Goal: Task Accomplishment & Management: Use online tool/utility

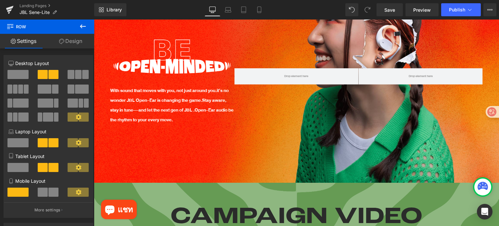
click at [83, 26] on icon at bounding box center [83, 26] width 6 height 4
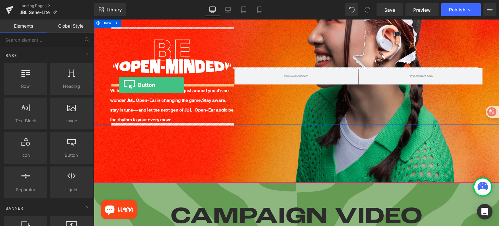
drag, startPoint x: 160, startPoint y: 165, endPoint x: 119, endPoint y: 85, distance: 90.3
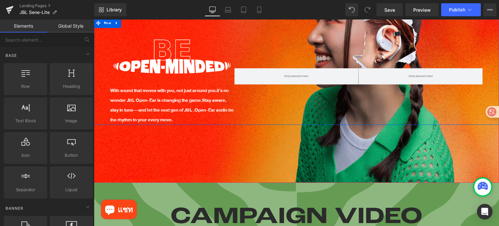
scroll to position [81, 0]
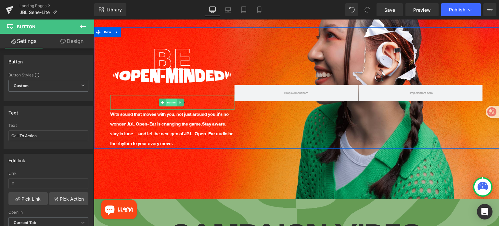
click at [172, 99] on span "Button" at bounding box center [171, 102] width 11 height 8
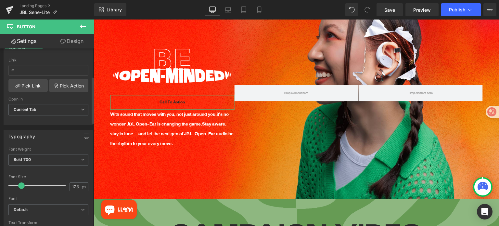
scroll to position [65, 0]
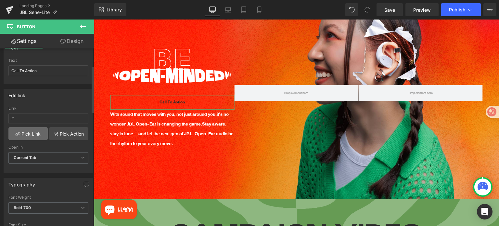
click at [35, 132] on link "Pick Link" at bounding box center [27, 133] width 39 height 13
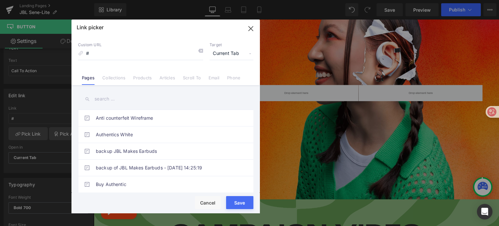
click at [0, 0] on input "text" at bounding box center [0, 0] width 0 height 0
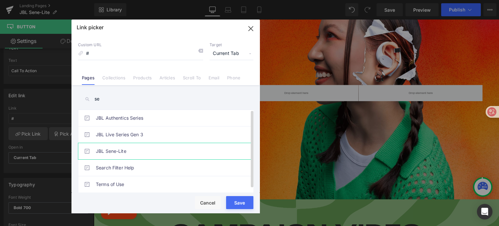
type input "se"
click at [149, 147] on link "JBL Sene-Lite" at bounding box center [167, 151] width 143 height 16
type input "/pages/jbl-sene-lite"
click at [0, 0] on button "Save" at bounding box center [0, 0] width 0 height 0
type input "/pages/jbl-sene-lite"
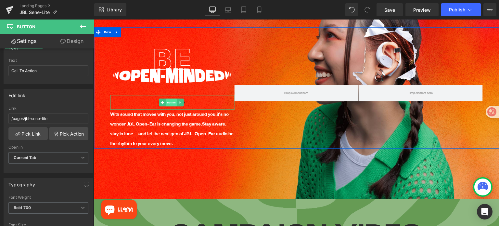
click at [172, 99] on span "Button" at bounding box center [171, 102] width 11 height 8
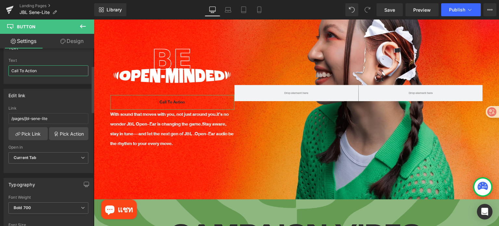
drag, startPoint x: 40, startPoint y: 69, endPoint x: 8, endPoint y: 69, distance: 32.5
click at [8, 69] on div "Call To Action Text Call To Action" at bounding box center [48, 70] width 89 height 25
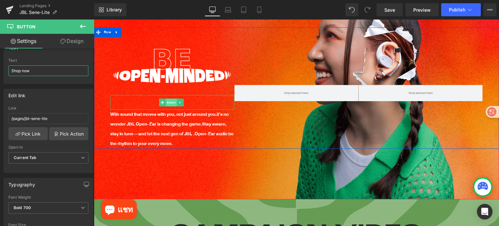
click at [173, 101] on span "Button" at bounding box center [171, 102] width 11 height 8
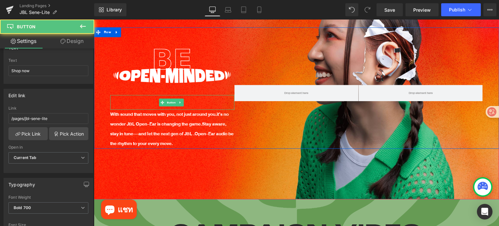
click at [187, 100] on link "Shop now" at bounding box center [172, 102] width 35 height 15
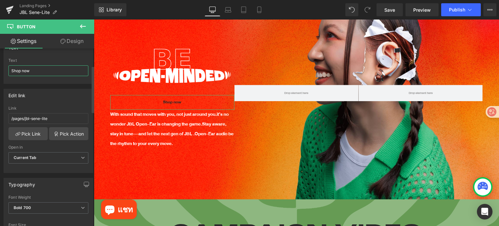
drag, startPoint x: 44, startPoint y: 69, endPoint x: 0, endPoint y: 69, distance: 44.2
click at [0, 69] on div "Text Shop now Text Shop now" at bounding box center [48, 60] width 97 height 48
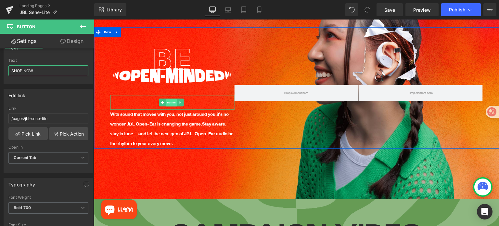
click at [173, 101] on span "Button" at bounding box center [171, 103] width 11 height 8
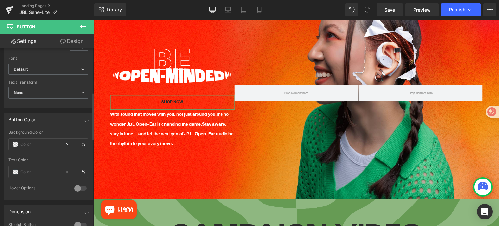
scroll to position [260, 0]
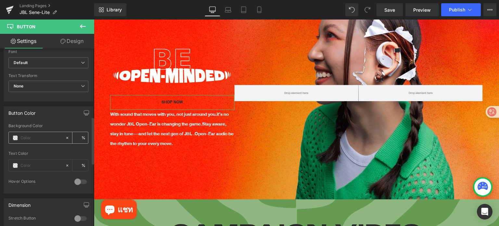
type input "SHOP NOW"
click at [15, 135] on span at bounding box center [15, 137] width 5 height 5
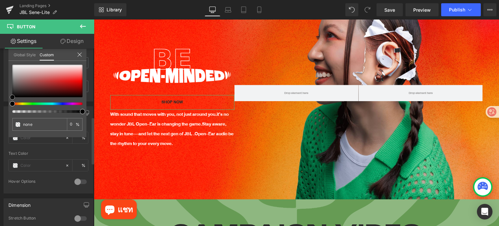
type input "#2d2929"
type input "100"
type input "#2d2929"
type input "100"
type input "#a0a0a0"
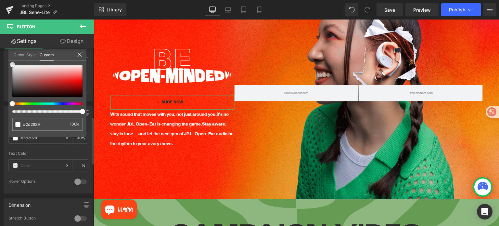
type input "#a0a0a0"
type input "#f2f2f2"
type input "#ffffff"
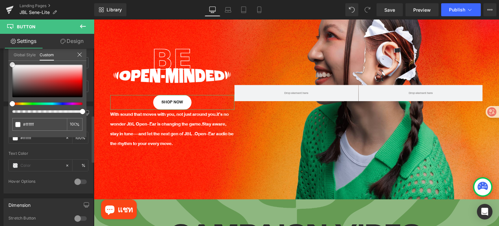
drag, startPoint x: 0, startPoint y: 64, endPoint x: 0, endPoint y: 50, distance: 14.3
click at [0, 101] on div "Button Color rgba(255, 255, 255, 1) Background Color #ffffff 100 % Text Color %…" at bounding box center [48, 147] width 97 height 92
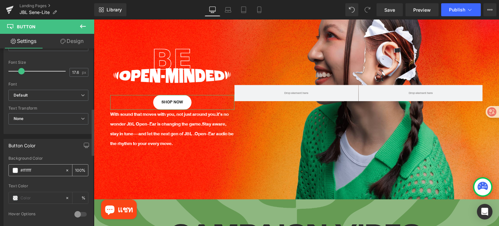
click at [15, 169] on span at bounding box center [15, 170] width 5 height 5
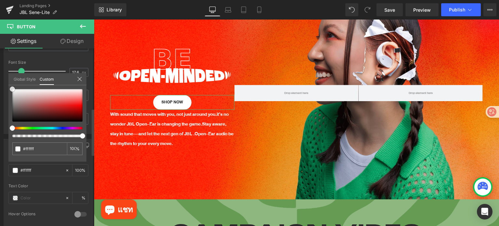
type input "#836b6b"
type input "#7e6b6b"
type input "#191919"
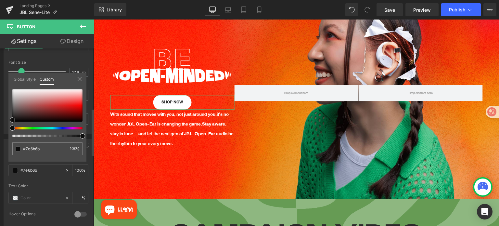
type input "#191919"
type input "#000000"
drag, startPoint x: 17, startPoint y: 108, endPoint x: 0, endPoint y: 132, distance: 29.9
click at [0, 134] on div "Button Color rgba(0, 0, 0, 1) Background Color #000000 100 % Text Color % 0 Hov…" at bounding box center [48, 180] width 97 height 92
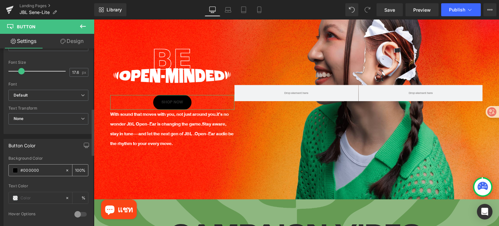
click at [15, 169] on span at bounding box center [15, 170] width 5 height 5
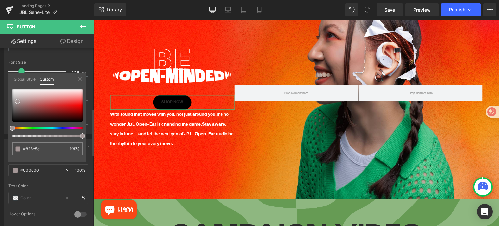
type input "#825e5e"
type input "#967c7c"
type input "#ffffff"
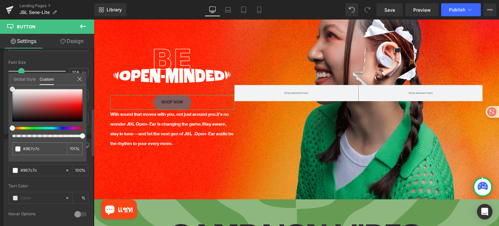
type input "#ffffff"
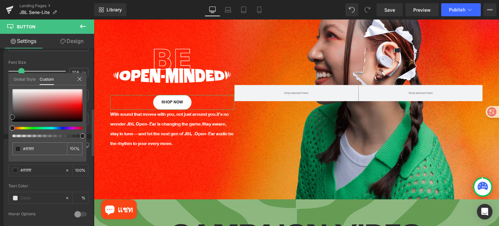
type input "#3d3d3d"
type input "#000000"
drag, startPoint x: 18, startPoint y: 101, endPoint x: 0, endPoint y: 137, distance: 39.5
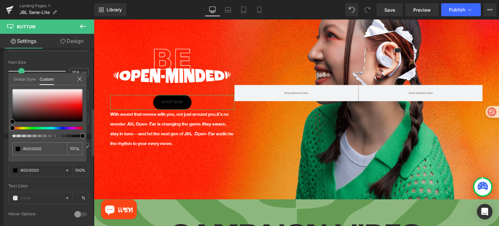
click at [0, 137] on div "Button Color rgba(0, 0, 0, 1) Background Color #000000 100 % Text Color % 0 Hov…" at bounding box center [48, 180] width 97 height 92
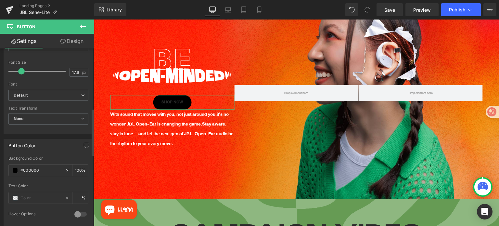
click at [16, 198] on span at bounding box center [15, 197] width 5 height 5
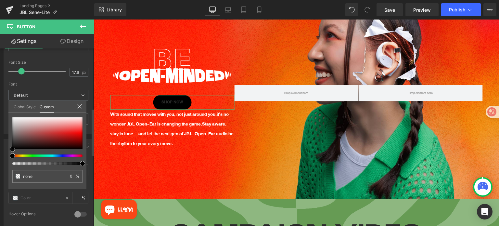
type input "#735e5e"
type input "100"
type input "#735e5e"
type input "100"
type input "#938585"
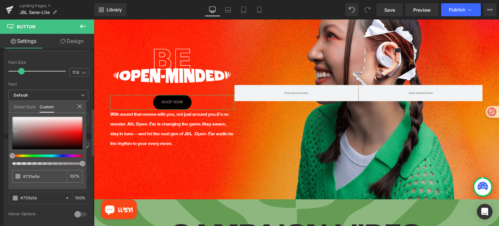
type input "#938585"
type input "#ffffff"
drag, startPoint x: 20, startPoint y: 136, endPoint x: 0, endPoint y: 99, distance: 41.3
click at [0, 134] on div "Button Color rgba(0, 0, 0, 1) Background Color #000000 100 % rgba(255, 255, 255…" at bounding box center [48, 180] width 97 height 92
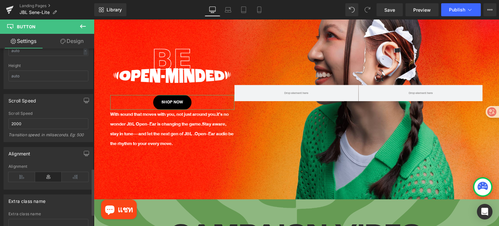
scroll to position [455, 0]
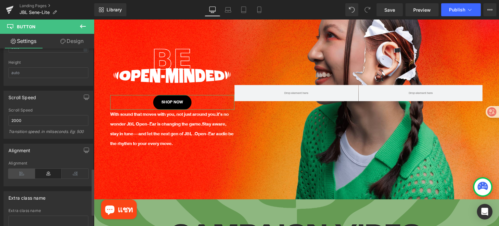
click at [23, 171] on icon at bounding box center [21, 174] width 27 height 10
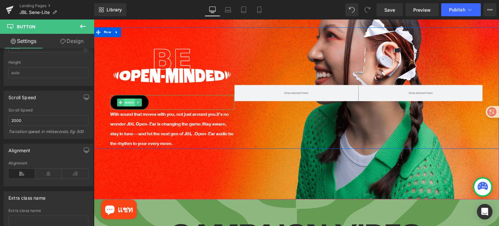
click at [124, 101] on span "Button" at bounding box center [129, 102] width 11 height 8
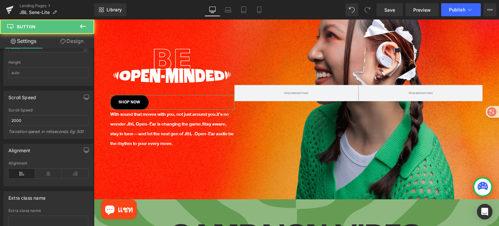
click at [70, 40] on link "Design" at bounding box center [71, 41] width 47 height 15
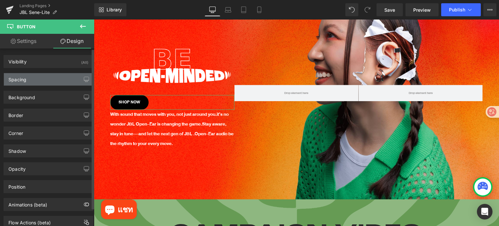
type input "0"
type input "12"
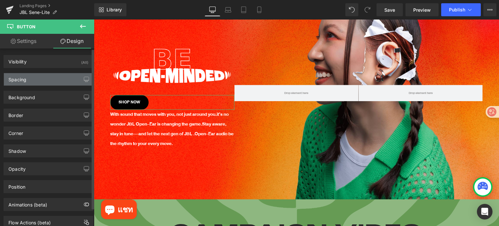
type input "26"
type input "12"
type input "26"
click at [31, 78] on div "Spacing" at bounding box center [48, 79] width 89 height 12
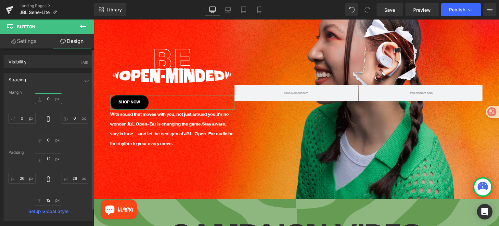
click at [51, 100] on input "0" at bounding box center [48, 98] width 27 height 11
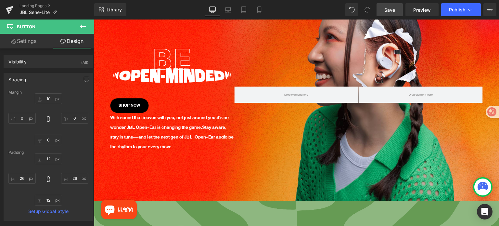
click at [389, 10] on span "Save" at bounding box center [390, 10] width 11 height 7
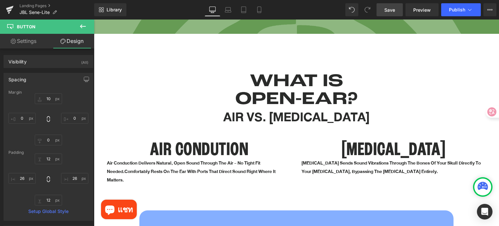
scroll to position [292, 0]
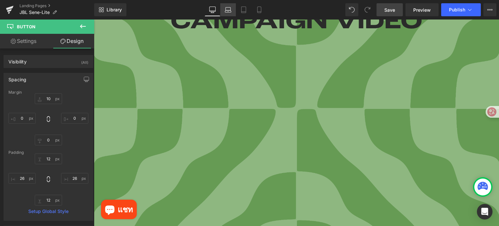
click at [230, 9] on icon at bounding box center [228, 10] width 7 height 7
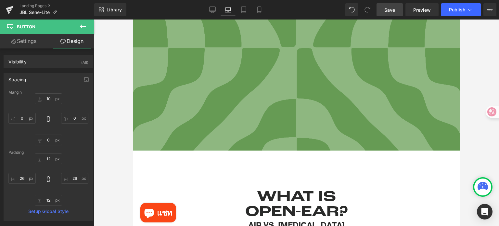
type input "10"
type input "0"
type input "12"
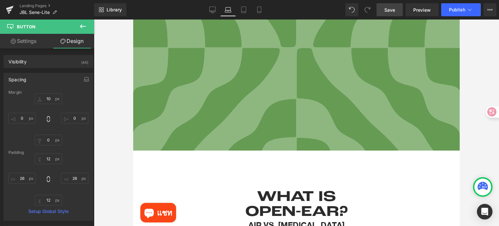
type input "26"
type input "12"
type input "26"
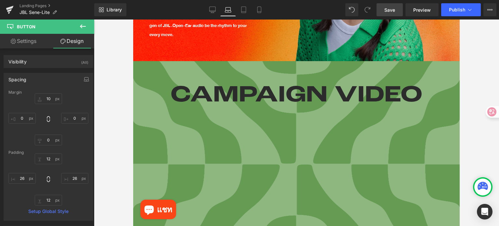
scroll to position [161, 0]
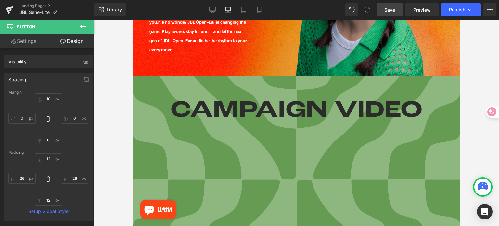
click at [336, 104] on h1 "CAMPAIGN VIDEO" at bounding box center [296, 110] width 317 height 29
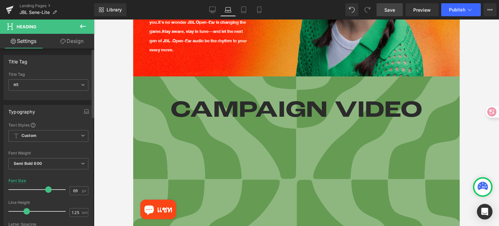
type input "68"
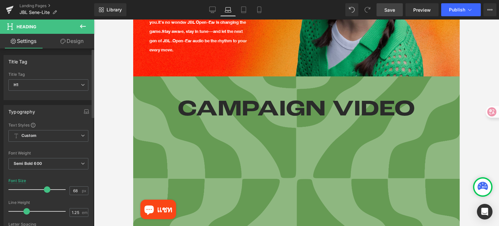
click at [44, 188] on span at bounding box center [47, 189] width 7 height 7
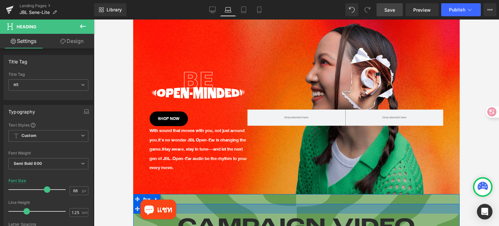
scroll to position [31, 0]
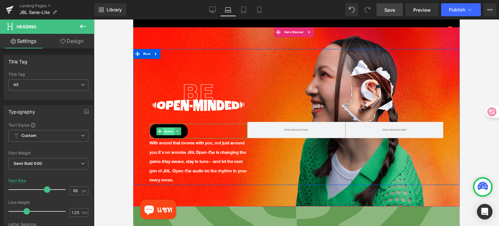
click at [171, 131] on span "Button" at bounding box center [168, 132] width 11 height 8
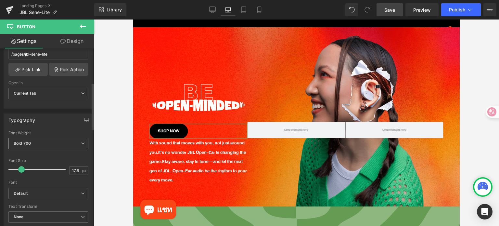
scroll to position [130, 0]
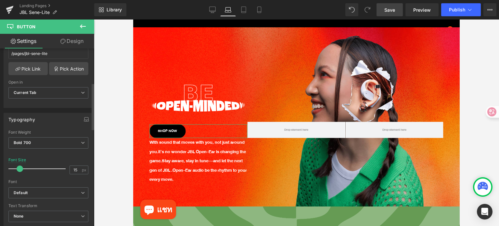
type input "14"
click at [18, 168] on span at bounding box center [19, 168] width 7 height 7
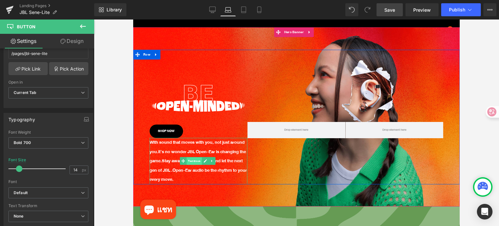
click at [190, 158] on span "Text Block" at bounding box center [194, 161] width 15 height 8
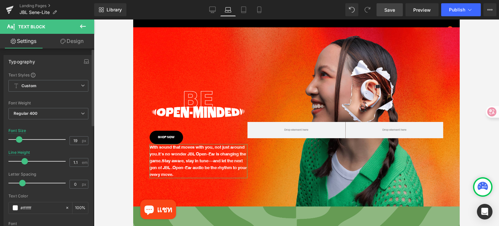
type input "1"
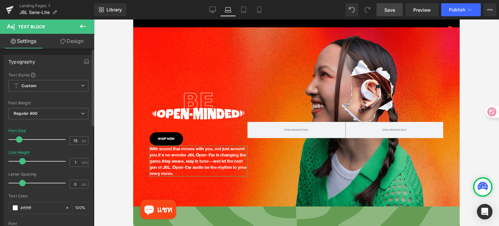
drag, startPoint x: 32, startPoint y: 161, endPoint x: 22, endPoint y: 162, distance: 9.8
click at [22, 162] on span at bounding box center [22, 161] width 7 height 7
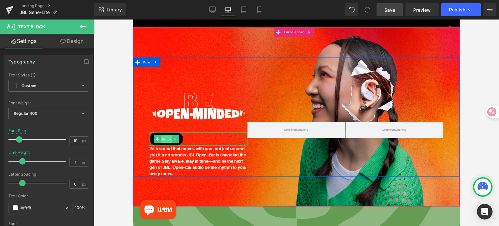
click at [168, 137] on span "Button" at bounding box center [166, 139] width 11 height 8
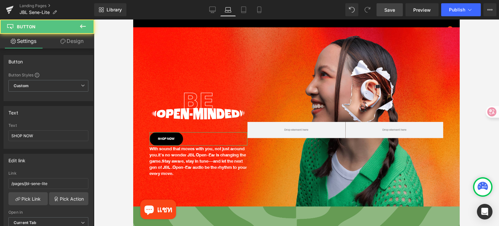
click at [68, 39] on link "Design" at bounding box center [71, 41] width 47 height 15
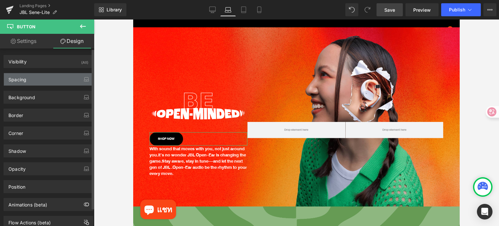
click at [38, 81] on div "Spacing" at bounding box center [48, 79] width 89 height 12
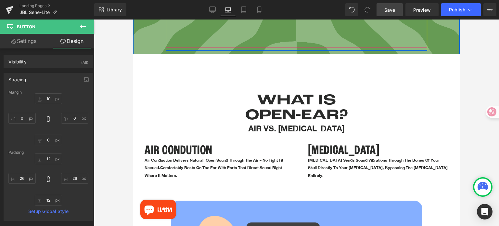
scroll to position [388, 0]
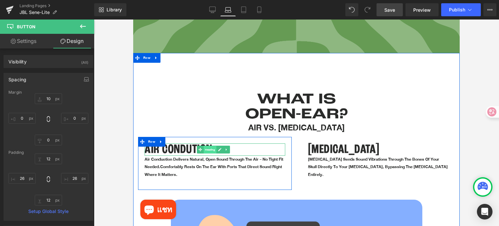
click at [209, 146] on span "Heading" at bounding box center [210, 150] width 13 height 8
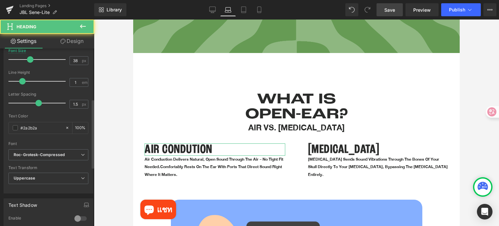
scroll to position [228, 0]
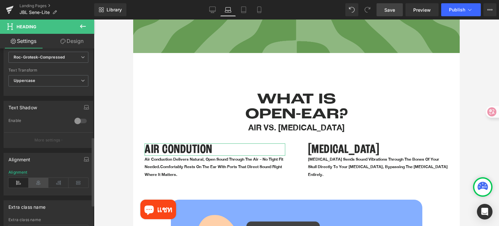
click at [40, 180] on icon at bounding box center [39, 183] width 20 height 10
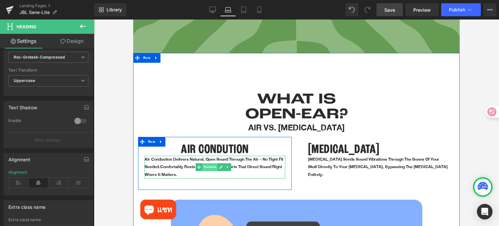
click at [206, 163] on span "Text Block" at bounding box center [210, 167] width 15 height 8
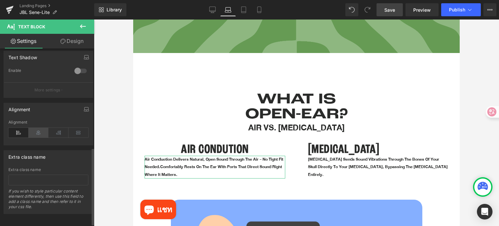
click at [39, 133] on icon at bounding box center [39, 133] width 20 height 10
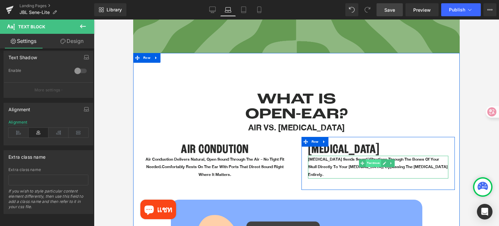
click at [368, 159] on span "Text Block" at bounding box center [373, 163] width 15 height 8
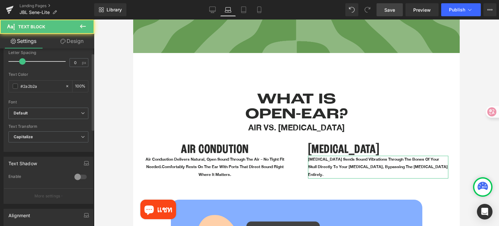
scroll to position [163, 0]
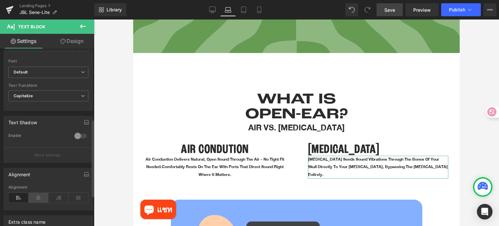
drag, startPoint x: 39, startPoint y: 197, endPoint x: 83, endPoint y: 187, distance: 45.3
click at [39, 197] on icon at bounding box center [39, 198] width 20 height 10
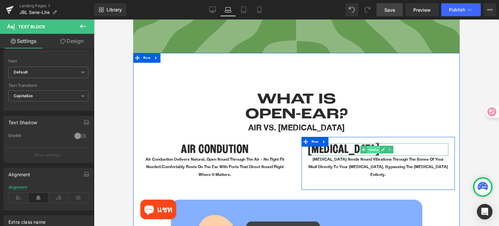
click at [369, 146] on span "Heading" at bounding box center [373, 150] width 13 height 8
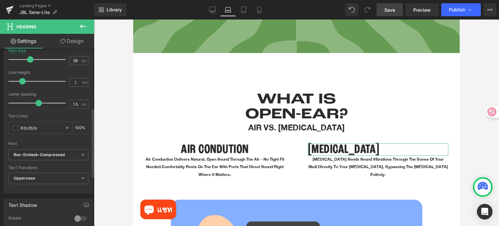
scroll to position [228, 0]
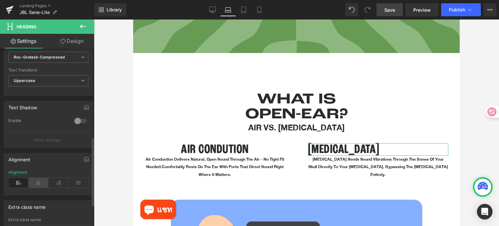
click at [36, 180] on icon at bounding box center [39, 183] width 20 height 10
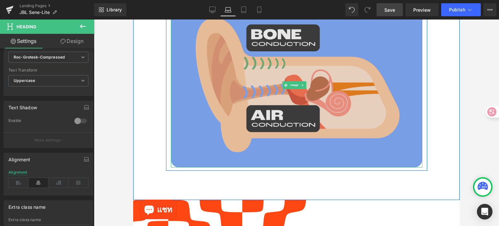
scroll to position [746, 0]
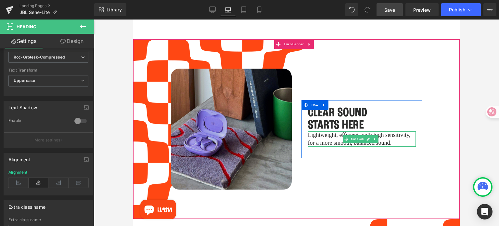
click at [356, 135] on span "Text Block" at bounding box center [357, 139] width 15 height 8
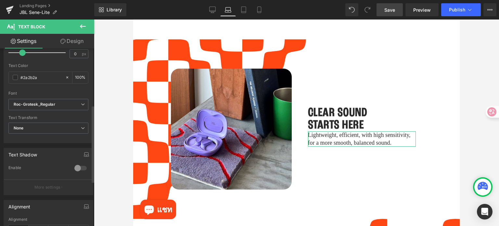
scroll to position [130, 0]
click at [67, 105] on b "Roc-Grotesk_Regular" at bounding box center [47, 105] width 67 height 6
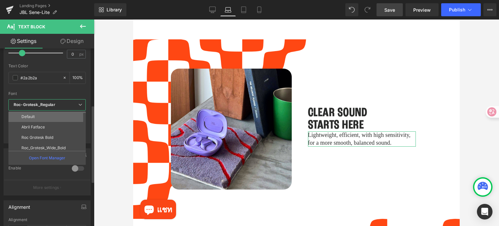
click at [58, 118] on li "Default" at bounding box center [48, 116] width 80 height 10
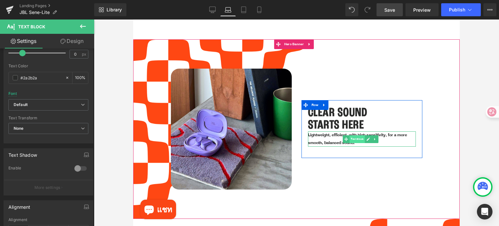
click at [354, 135] on span "Text Block" at bounding box center [357, 139] width 15 height 8
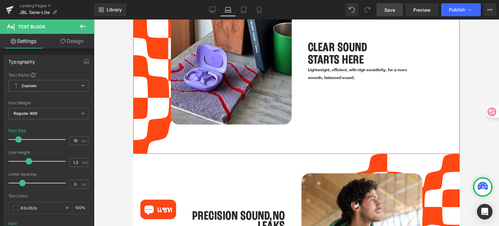
scroll to position [908, 0]
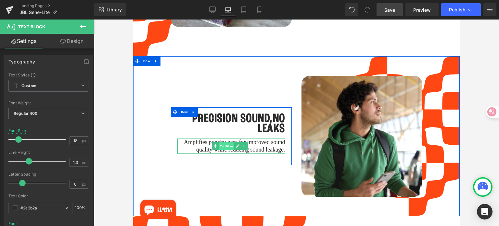
click at [228, 142] on span "Text Block" at bounding box center [226, 146] width 15 height 8
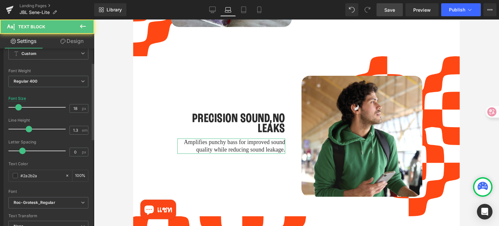
scroll to position [33, 0]
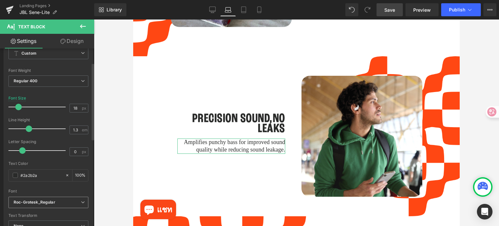
click at [62, 201] on b "Roc-Grotesk_Regular" at bounding box center [47, 203] width 67 height 6
click at [57, 210] on li "Default" at bounding box center [48, 214] width 80 height 10
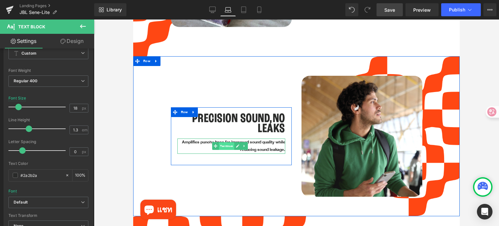
click at [229, 142] on span "Text Block" at bounding box center [226, 146] width 15 height 8
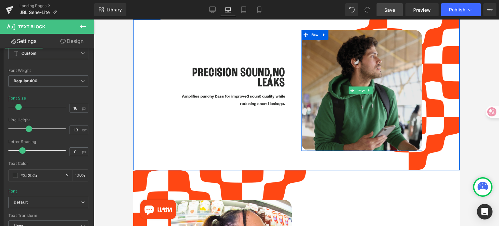
scroll to position [1038, 0]
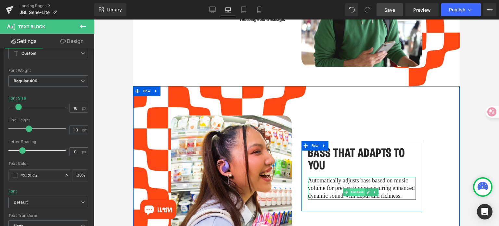
click at [354, 188] on span "Text Block" at bounding box center [357, 192] width 15 height 8
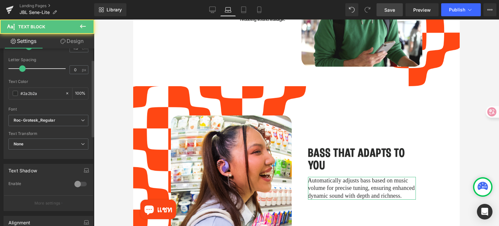
scroll to position [130, 0]
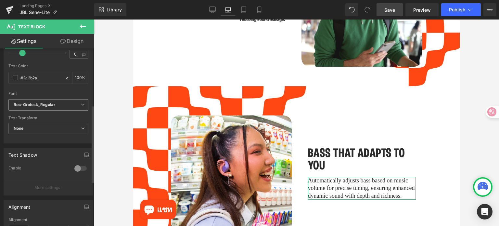
click at [52, 106] on icon "Roc-Grotesk_Regular" at bounding box center [35, 105] width 42 height 6
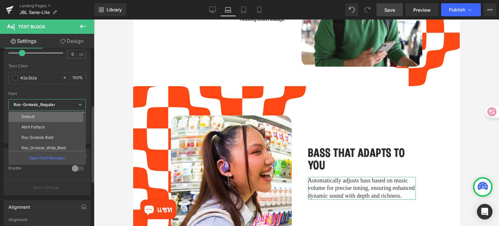
click at [51, 116] on li "Default" at bounding box center [48, 116] width 80 height 10
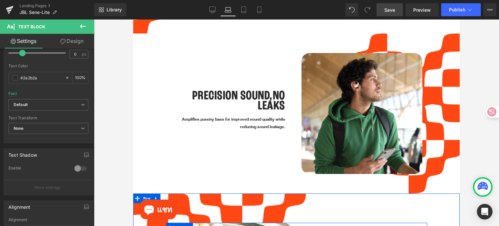
scroll to position [908, 0]
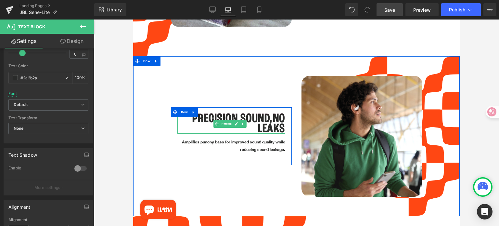
click at [269, 114] on h1 "PRECISION SOUND,NO LEAKS" at bounding box center [231, 124] width 108 height 20
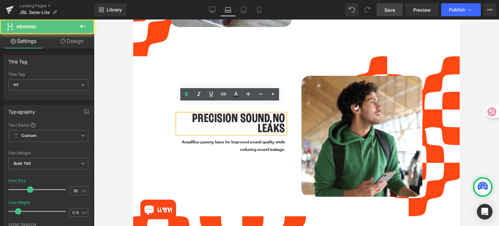
click at [269, 114] on h1 "PRECISION SOUND,NO LEAKS" at bounding box center [231, 124] width 108 height 20
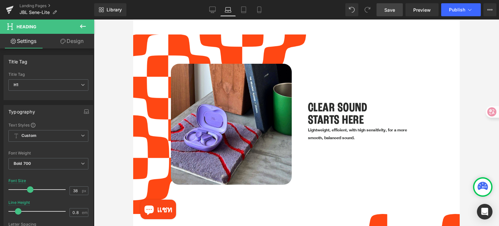
scroll to position [746, 0]
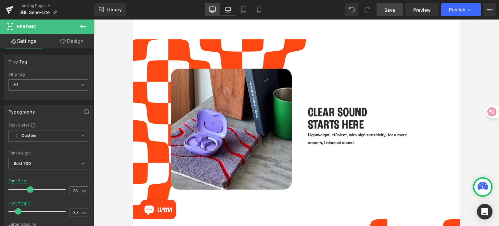
click at [215, 7] on icon at bounding box center [212, 10] width 7 height 7
type input "56"
type input "1"
type input "100"
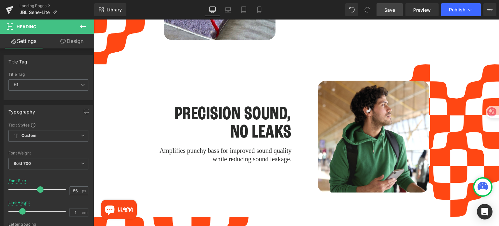
scroll to position [1024, 0]
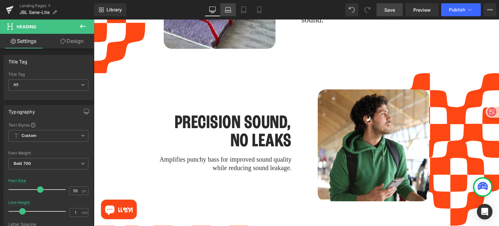
click at [227, 7] on icon at bounding box center [228, 10] width 7 height 7
type input "38"
type input "0.8"
type input "100"
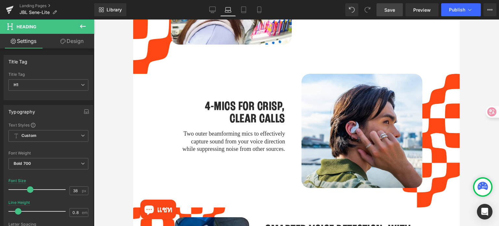
scroll to position [1233, 0]
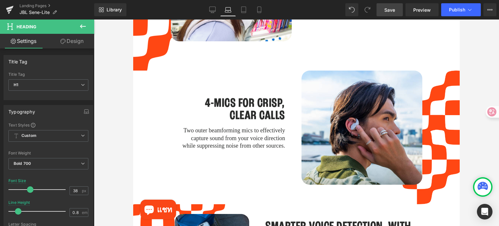
click at [246, 127] on div "Two outer beamforming mics to effectively capture sound from your voice directi…" at bounding box center [231, 138] width 108 height 23
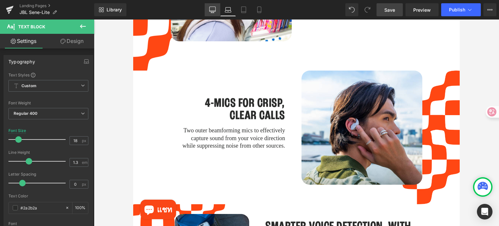
click at [213, 9] on icon at bounding box center [212, 10] width 7 height 7
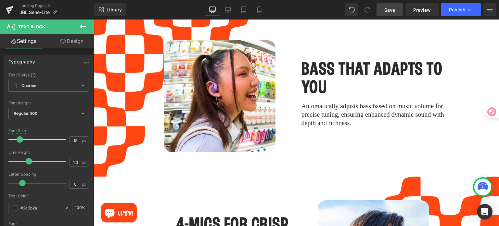
type input "20"
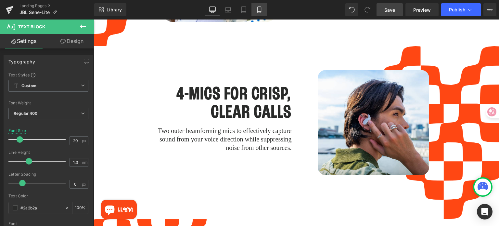
click at [255, 8] on link "Mobile" at bounding box center [260, 9] width 16 height 13
type input "100"
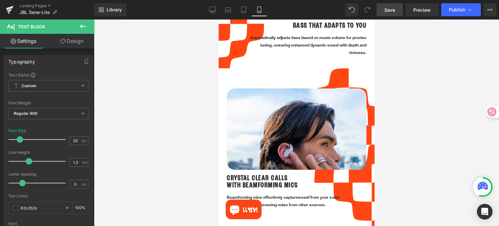
scroll to position [845, 0]
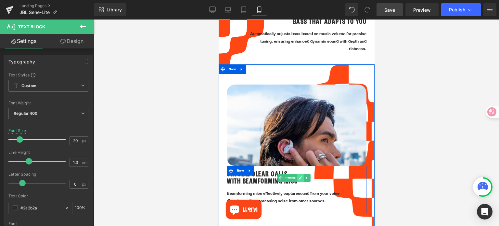
click at [299, 176] on icon at bounding box center [300, 178] width 4 height 4
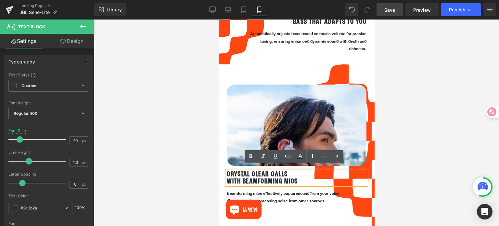
click at [297, 178] on h1 "WITH BEAMFORMING MICS" at bounding box center [297, 181] width 140 height 7
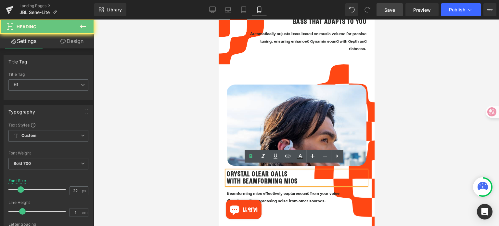
click at [297, 178] on h1 "WITH BEAMFORMING MICS" at bounding box center [297, 181] width 140 height 7
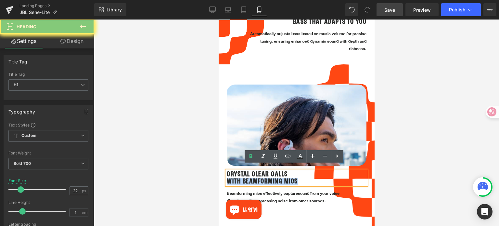
click at [297, 178] on h1 "WITH BEAMFORMING MICS" at bounding box center [297, 181] width 140 height 7
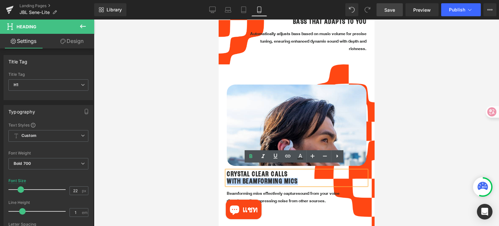
click at [297, 178] on h1 "WITH BEAMFORMING MICS" at bounding box center [297, 181] width 140 height 7
drag, startPoint x: 297, startPoint y: 174, endPoint x: 227, endPoint y: 165, distance: 71.1
click at [227, 171] on div "CRYSTAL CLEAR CALLS WITH BEAMFORMING MICS" at bounding box center [297, 178] width 140 height 14
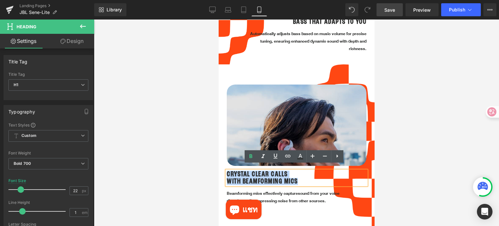
copy div "CRYSTAL CLEAR CALLS WITH BEAMFORMING MICS"
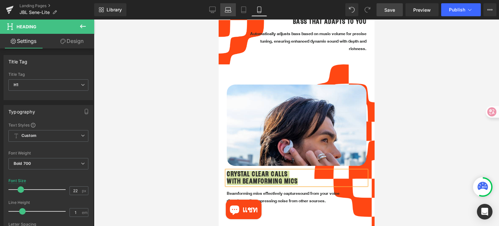
click at [227, 11] on icon at bounding box center [228, 10] width 7 height 7
type input "38"
type input "100"
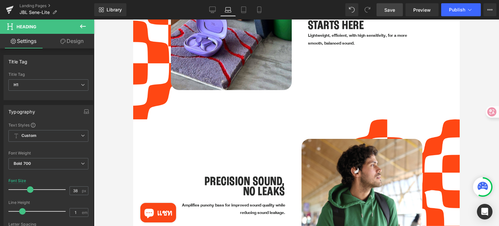
scroll to position [0, 0]
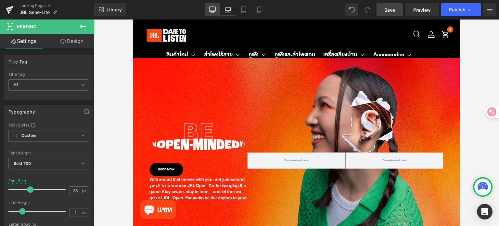
click at [208, 10] on link "Desktop" at bounding box center [213, 9] width 16 height 13
type input "56"
type input "100"
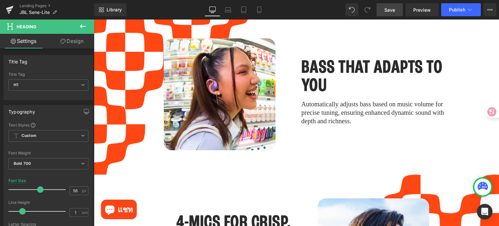
scroll to position [1365, 0]
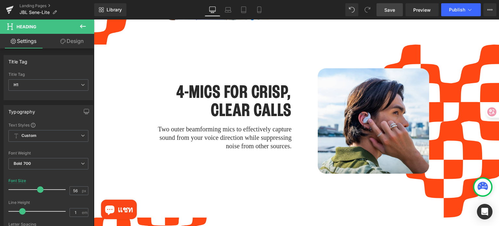
click at [251, 102] on h1 "CLEAR CALLS" at bounding box center [220, 111] width 144 height 18
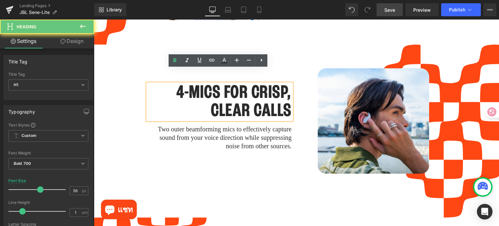
click at [251, 102] on h1 "CLEAR CALLS" at bounding box center [220, 111] width 144 height 18
click at [269, 102] on h1 "CLEAR CALLS" at bounding box center [220, 111] width 144 height 18
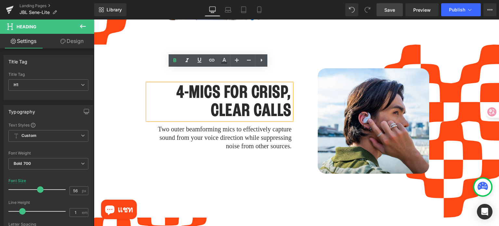
drag, startPoint x: 286, startPoint y: 96, endPoint x: 172, endPoint y: 79, distance: 115.6
click at [172, 84] on div "4-MICS FOR CRISP, CLEAR CALLS" at bounding box center [220, 102] width 144 height 36
paste div
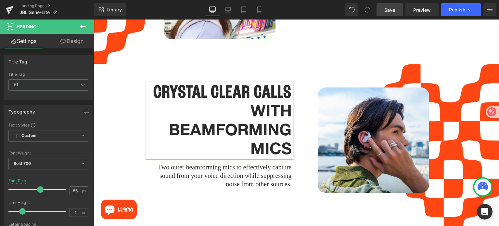
click at [250, 102] on div "WITH BEAMFORMING MICS" at bounding box center [220, 130] width 144 height 56
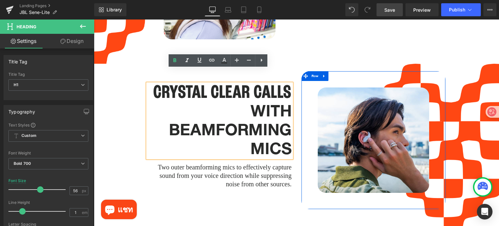
scroll to position [1346, 0]
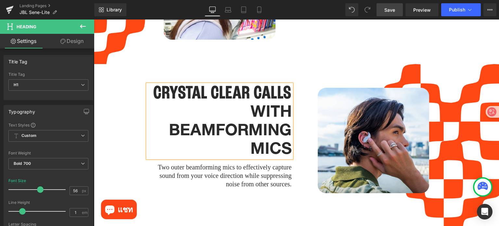
click at [166, 115] on h1 "WITH BEAMFORMING MICS" at bounding box center [220, 130] width 144 height 56
click at [247, 134] on h1 "WITH BEAMFORMING MICS" at bounding box center [220, 130] width 144 height 56
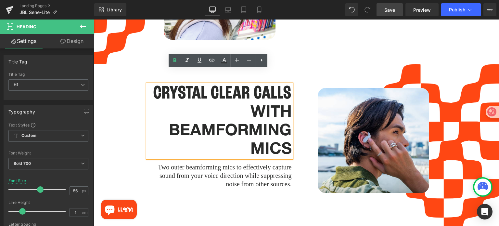
click at [125, 91] on div "CRYSTAL CLEAR CALLS WITH BEAMFORMING MICS Heading Two outer beamforming mics to…" at bounding box center [296, 141] width 405 height 154
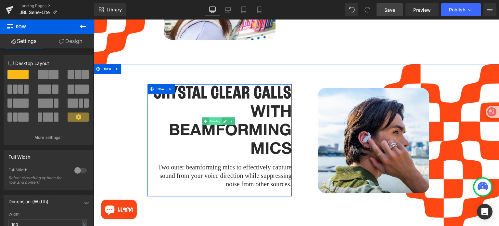
click at [209, 117] on span "Heading" at bounding box center [215, 121] width 13 height 8
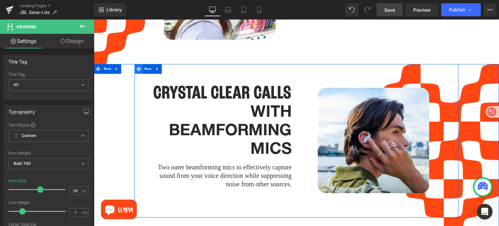
click at [141, 64] on span at bounding box center [139, 69] width 8 height 10
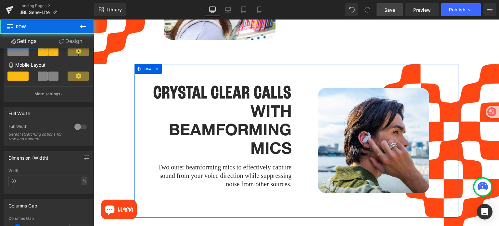
scroll to position [130, 0]
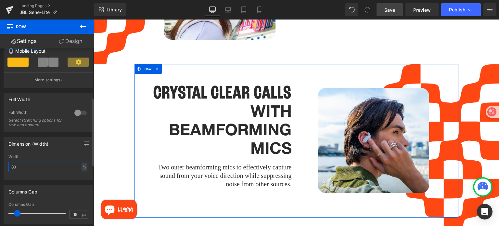
drag, startPoint x: 20, startPoint y: 168, endPoint x: 6, endPoint y: 166, distance: 14.7
click at [6, 166] on div "80% Width 80 % % px" at bounding box center [48, 166] width 89 height 25
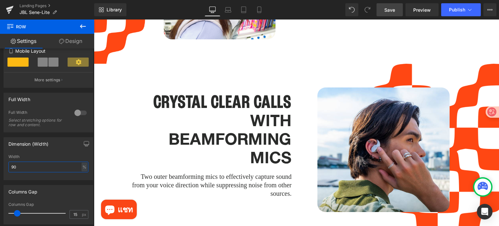
scroll to position [1346, 0]
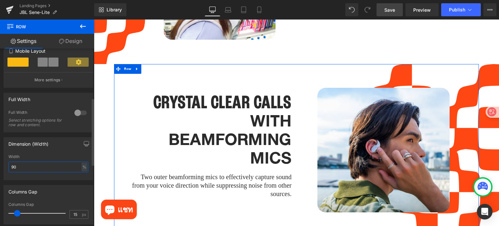
drag, startPoint x: 20, startPoint y: 167, endPoint x: 7, endPoint y: 167, distance: 13.3
click at [7, 167] on div "90% Width 90 % % px" at bounding box center [48, 166] width 89 height 25
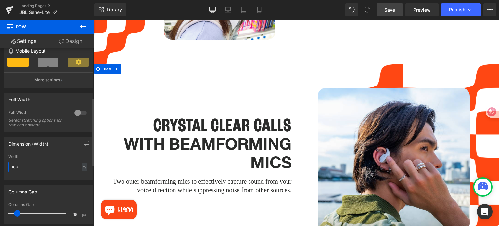
drag, startPoint x: 20, startPoint y: 167, endPoint x: 7, endPoint y: 167, distance: 12.7
click at [7, 167] on div "100% Width 100 % % px" at bounding box center [48, 166] width 89 height 25
type input "90"
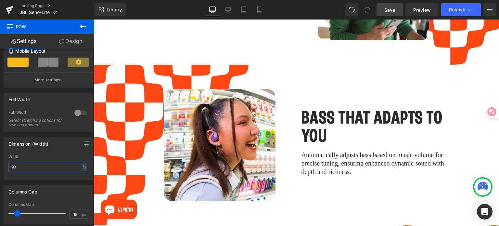
scroll to position [1183, 0]
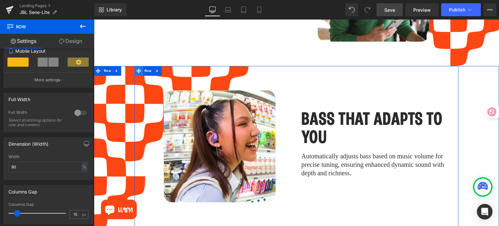
click at [139, 68] on icon at bounding box center [139, 70] width 5 height 5
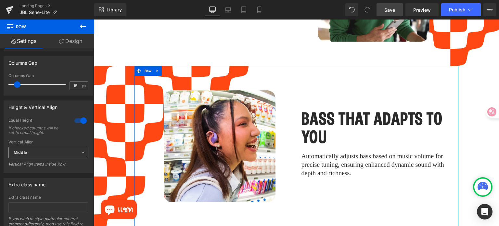
scroll to position [195, 0]
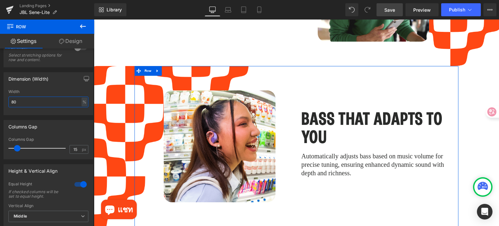
drag, startPoint x: 21, startPoint y: 102, endPoint x: 0, endPoint y: 102, distance: 21.5
click at [0, 102] on div "Dimension (Width) 80% Width 80 % % px" at bounding box center [48, 91] width 97 height 48
type input "90"
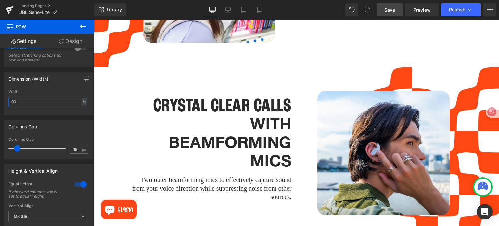
scroll to position [1411, 0]
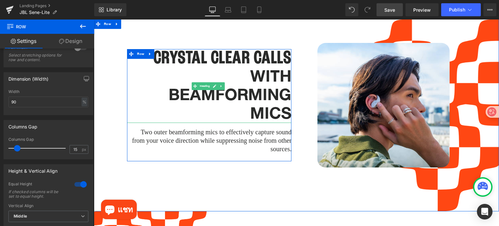
click at [248, 63] on span "WITH BEAMFORMING MICS" at bounding box center [230, 94] width 123 height 65
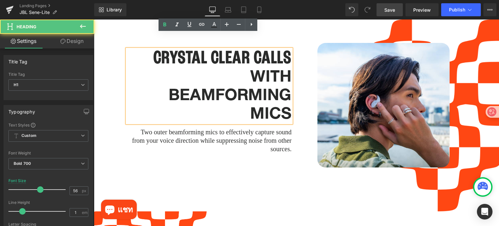
click at [148, 49] on h1 "CRYSTAL CLEAR CALLS" at bounding box center [209, 58] width 164 height 18
click at [227, 70] on span "WITH BEAMFORMING MICS" at bounding box center [230, 94] width 123 height 65
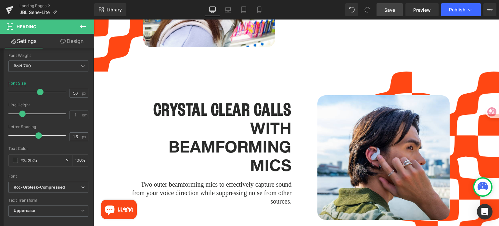
scroll to position [1346, 0]
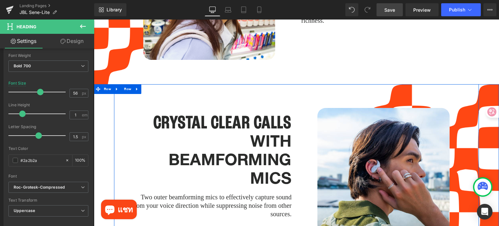
click at [143, 97] on div "CRYSTAL CLEAR CALLS WITH BEAMFORMING MICS Heading Two outer beamforming mics to…" at bounding box center [209, 170] width 174 height 157
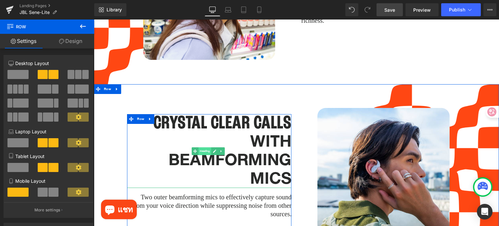
click at [202, 147] on span "Heading" at bounding box center [205, 151] width 13 height 8
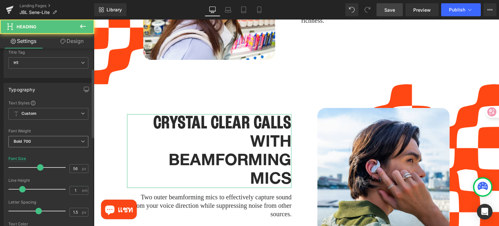
scroll to position [98, 0]
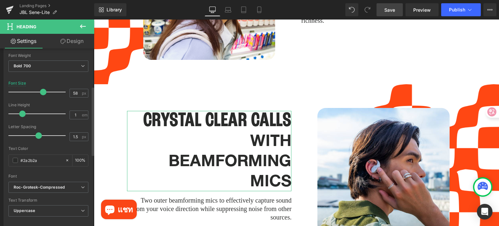
type input "57"
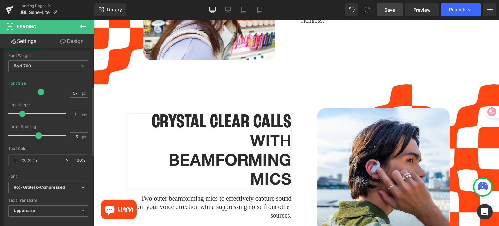
drag, startPoint x: 39, startPoint y: 92, endPoint x: 40, endPoint y: 98, distance: 6.2
click at [40, 98] on div "Font Size 57 px" at bounding box center [48, 92] width 80 height 22
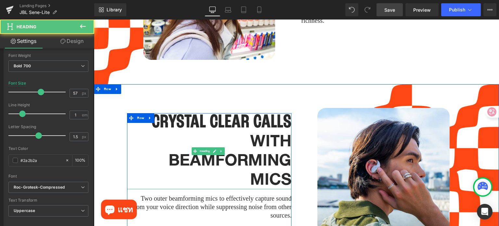
click at [249, 127] on span "WITH BEAMFORMING MICS" at bounding box center [230, 160] width 123 height 67
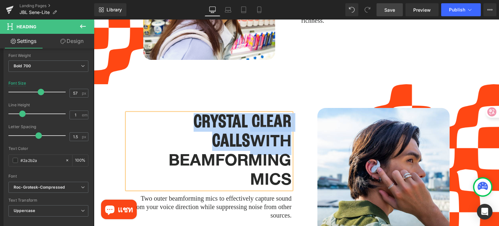
drag, startPoint x: 287, startPoint y: 126, endPoint x: 189, endPoint y: 108, distance: 100.2
click at [189, 113] on h1 "CRYSTAL CLEAR CALLS WITH BEAMFORMING MICS" at bounding box center [209, 151] width 164 height 76
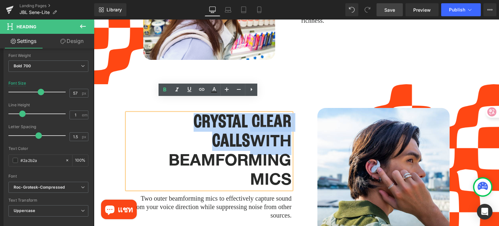
copy h1 "CRYSTAL CLEAR CALLS WITH"
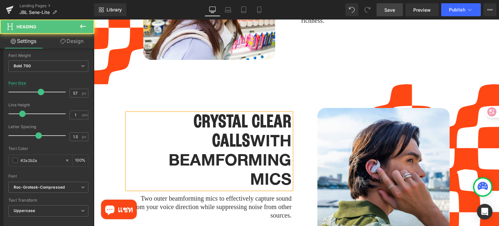
click at [243, 151] on span "WITH BEAMFORMING MICS" at bounding box center [230, 160] width 123 height 67
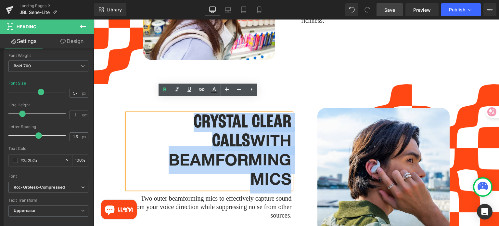
drag, startPoint x: 287, startPoint y: 163, endPoint x: 173, endPoint y: 106, distance: 127.9
click at [173, 113] on h1 "CRYSTAL CLEAR CALLS WITH BEAMFORMING MICS" at bounding box center [209, 151] width 164 height 76
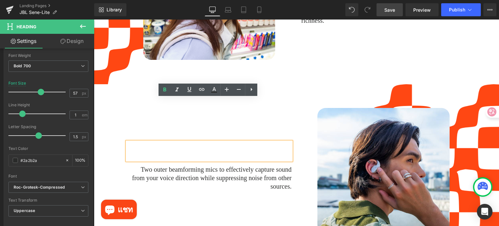
scroll to position [1374, 0]
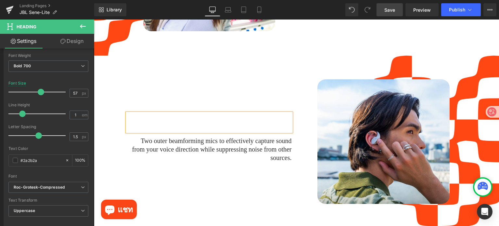
click at [260, 113] on h1 at bounding box center [209, 122] width 164 height 19
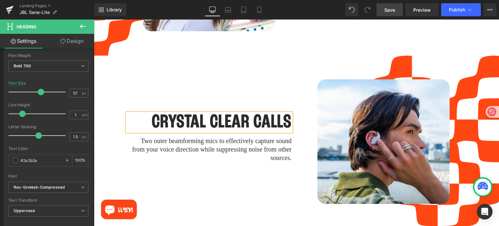
scroll to position [1365, 0]
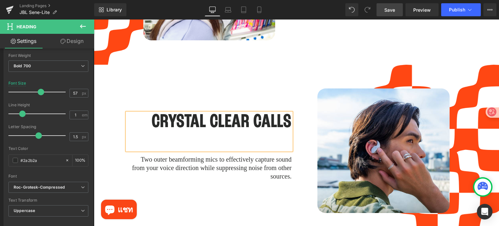
click at [256, 131] on div at bounding box center [209, 140] width 164 height 19
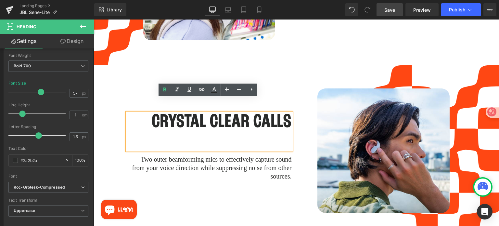
scroll to position [1346, 0]
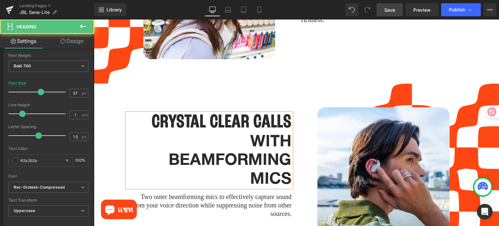
click at [245, 132] on div "WITH BEAMFORMING MICS" at bounding box center [209, 160] width 164 height 56
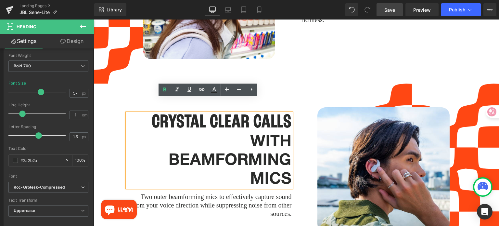
scroll to position [1346, 0]
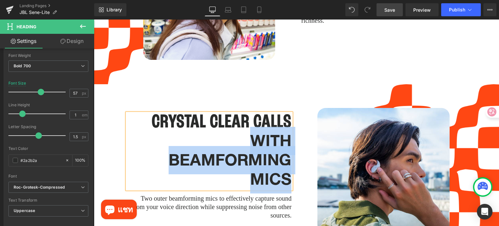
drag, startPoint x: 245, startPoint y: 124, endPoint x: 291, endPoint y: 164, distance: 60.4
click at [291, 164] on div "CRYSTAL CLEAR CALLS WITH BEAMFORMING MICS Heading Two outer beamforming mics to…" at bounding box center [209, 170] width 174 height 157
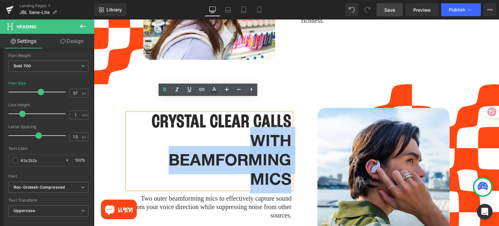
scroll to position [1365, 0]
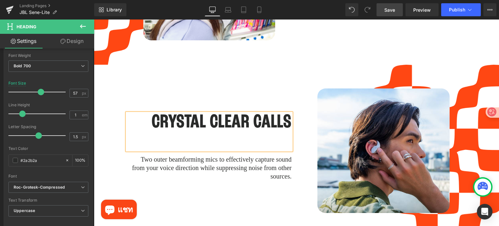
click at [228, 132] on h1 at bounding box center [209, 141] width 164 height 19
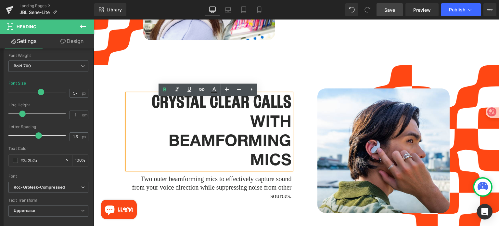
scroll to position [1346, 0]
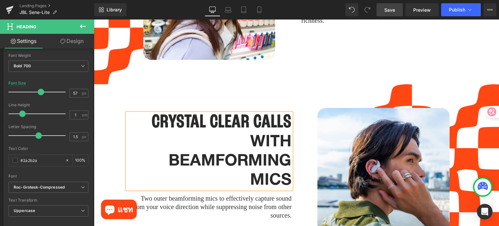
click at [240, 132] on h1 "WITH BEAMFORMING MICS" at bounding box center [209, 161] width 164 height 58
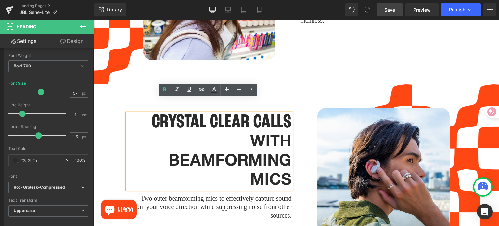
click at [149, 113] on h1 "CRYSTAL CLEAR CALLS" at bounding box center [209, 122] width 164 height 19
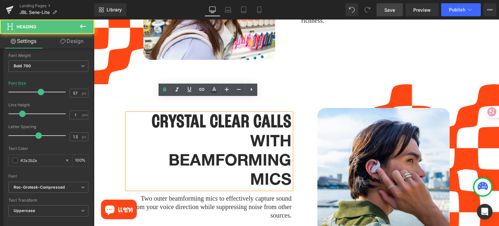
click at [127, 92] on div "CRYSTAL CLEAR CALLS WITH BEAMFORMING MICS Heading Two outer beamforming mics to…" at bounding box center [209, 170] width 174 height 157
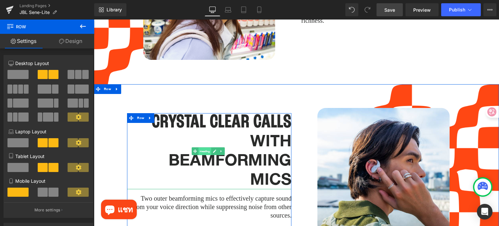
click at [209, 147] on span "Heading" at bounding box center [205, 151] width 13 height 8
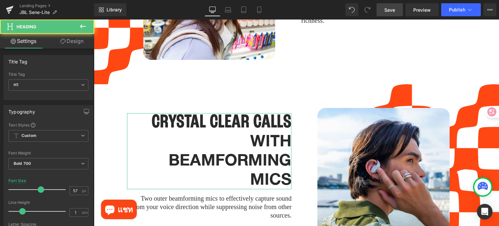
click at [74, 42] on link "Design" at bounding box center [71, 41] width 47 height 15
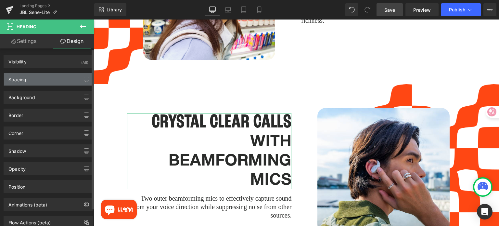
type input "0"
type input "15"
type input "0"
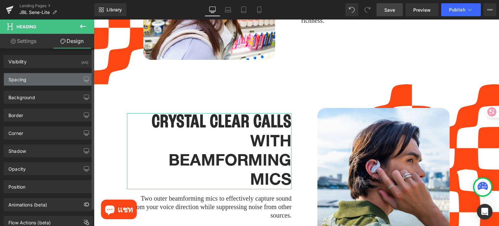
type input "0"
click at [47, 85] on div "Spacing" at bounding box center [48, 79] width 89 height 12
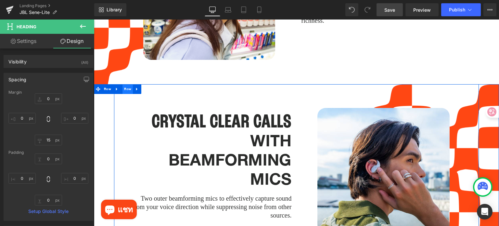
click at [126, 84] on span "Row" at bounding box center [128, 89] width 10 height 10
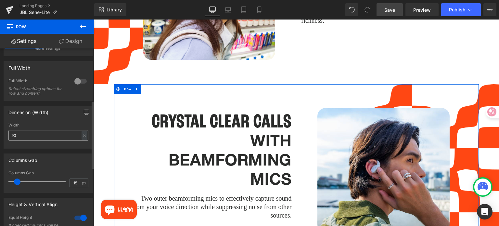
scroll to position [163, 0]
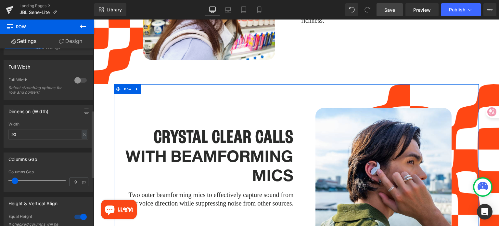
type input "10"
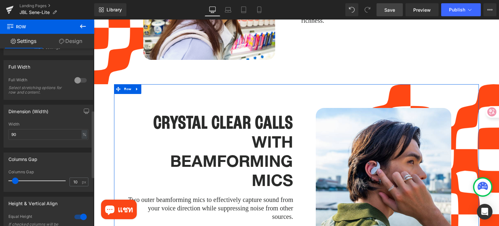
click at [14, 181] on span at bounding box center [15, 180] width 7 height 7
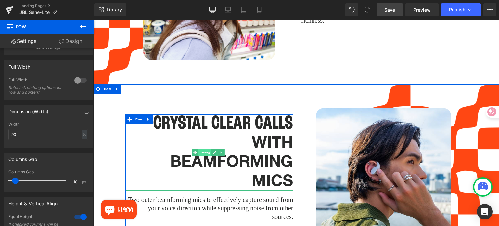
click at [207, 149] on span "Heading" at bounding box center [205, 153] width 13 height 8
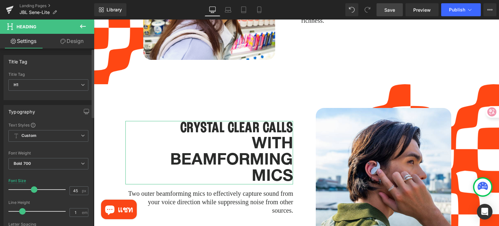
type input "46"
drag, startPoint x: 39, startPoint y: 186, endPoint x: 34, endPoint y: 187, distance: 5.4
click at [34, 187] on span at bounding box center [35, 189] width 7 height 7
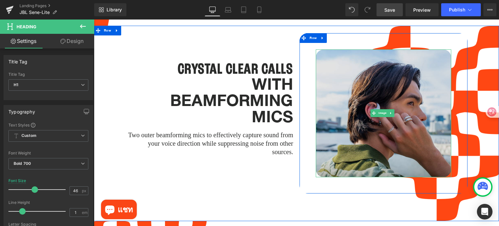
scroll to position [1411, 0]
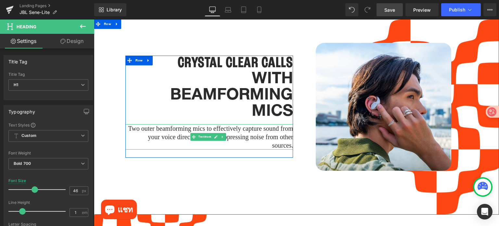
click at [185, 124] on p "Two outer beamforming mics to effectively capture sound from your voice directi…" at bounding box center [209, 136] width 168 height 25
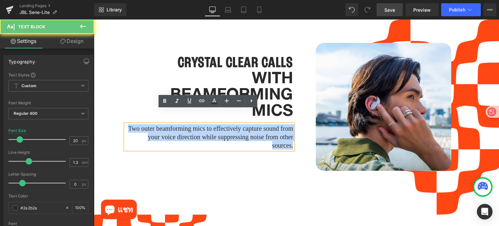
click at [185, 124] on p "Two outer beamforming mics to effectively capture sound from your voice directi…" at bounding box center [209, 136] width 168 height 25
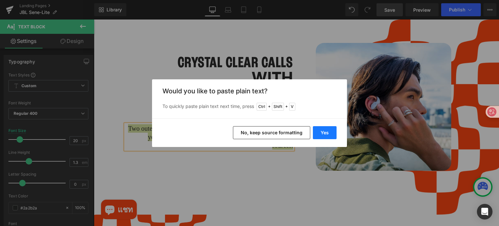
click at [326, 131] on button "Yes" at bounding box center [325, 132] width 24 height 13
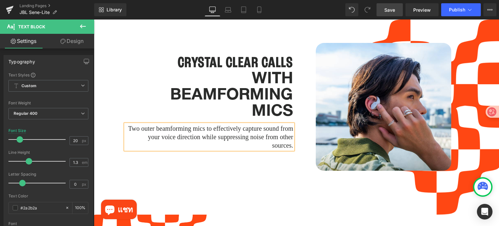
scroll to position [1415, 0]
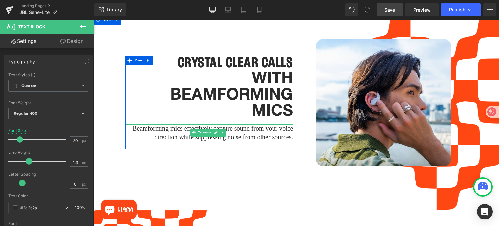
click at [177, 124] on p "Beamforming mics effectively capture sound from your voice direction while supp…" at bounding box center [209, 132] width 168 height 17
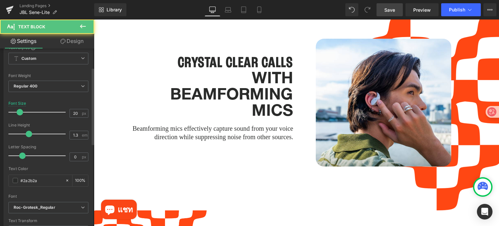
scroll to position [130, 0]
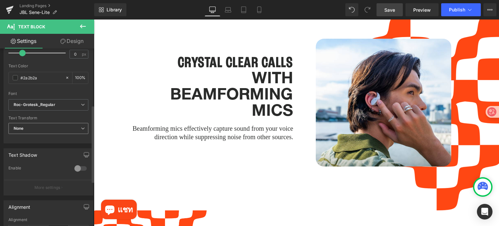
click at [51, 129] on span "None" at bounding box center [48, 128] width 80 height 11
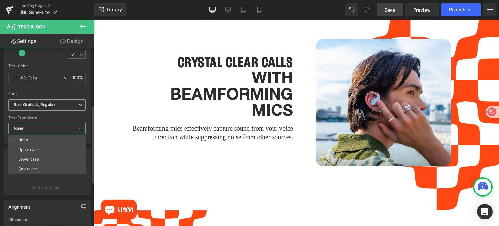
click at [54, 105] on icon "Roc-Grotesk_Regular" at bounding box center [35, 105] width 42 height 6
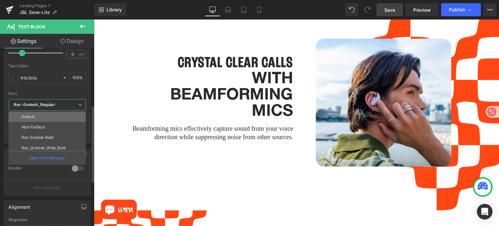
click at [49, 117] on li "Default" at bounding box center [48, 116] width 80 height 10
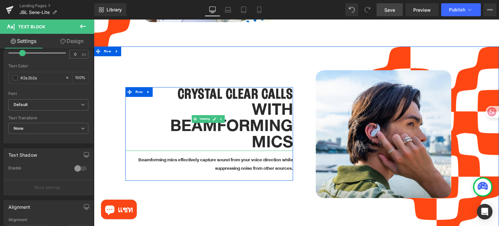
scroll to position [1382, 0]
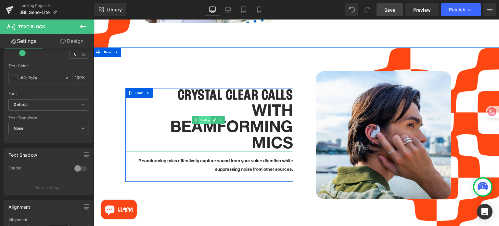
click at [205, 116] on span "Heading" at bounding box center [205, 120] width 13 height 8
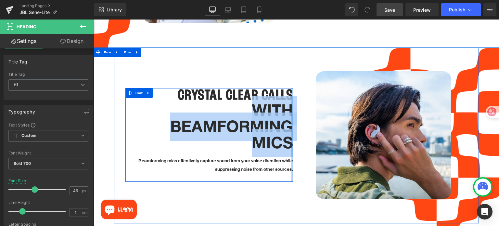
drag, startPoint x: 247, startPoint y: 92, endPoint x: 289, endPoint y: 130, distance: 56.9
click at [289, 130] on div "CRYSTAL CLEAR CALLS WITH BEAMFORMING MICS Heading Beamforming mics effectively …" at bounding box center [209, 135] width 168 height 94
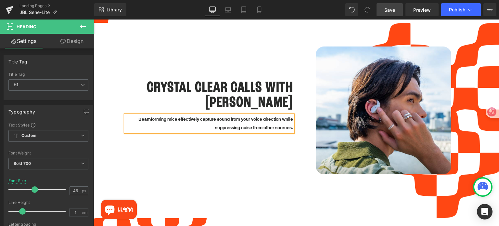
scroll to position [1400, 0]
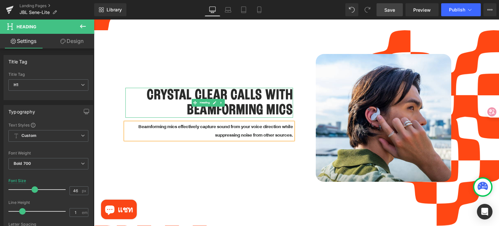
click at [264, 88] on h1 "CRYSTAL CLEAR CALLS WITH BEAMFORMING MICS" at bounding box center [209, 103] width 168 height 30
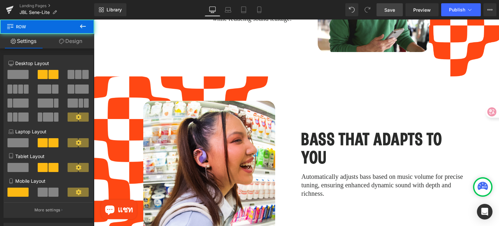
scroll to position [1172, 0]
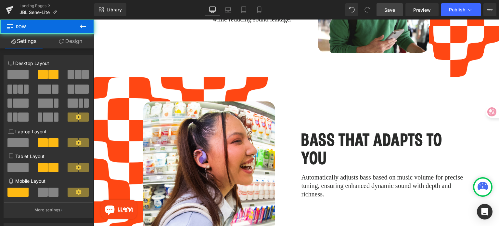
click at [127, 116] on div "Image Row 50px 50px" at bounding box center [209, 167] width 164 height 164
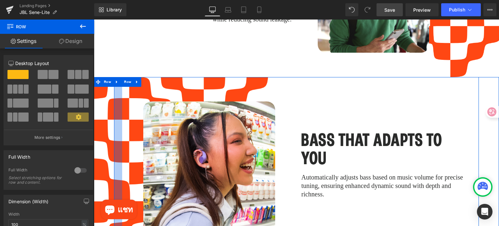
click at [116, 85] on div at bounding box center [118, 167] width 8 height 181
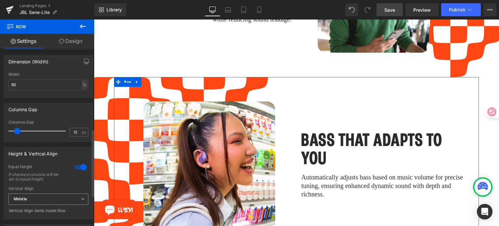
scroll to position [260, 0]
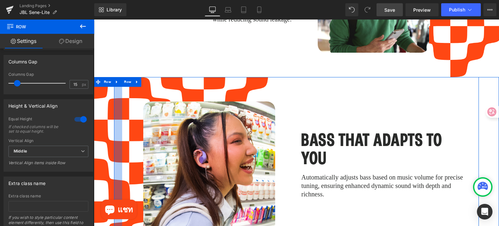
click at [119, 111] on div at bounding box center [118, 167] width 8 height 181
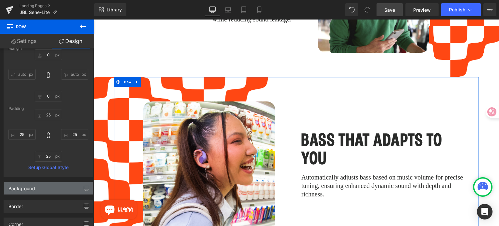
scroll to position [0, 0]
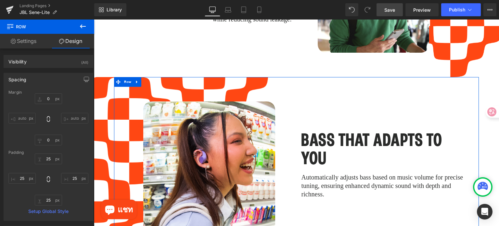
click at [24, 43] on link "Settings" at bounding box center [23, 41] width 47 height 15
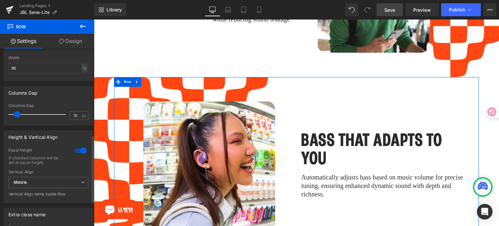
scroll to position [228, 0]
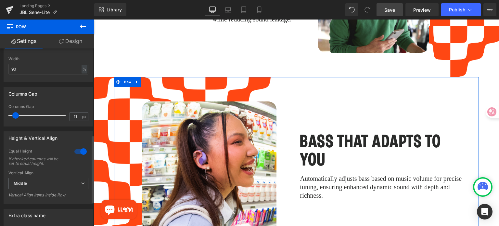
type input "10"
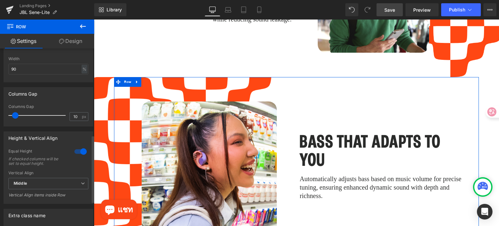
click at [16, 116] on span at bounding box center [15, 115] width 7 height 7
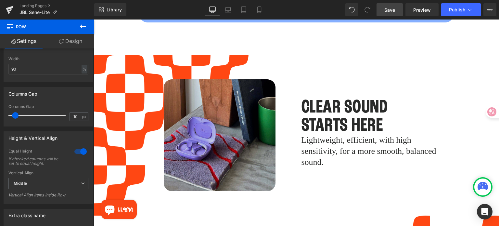
scroll to position [880, 0]
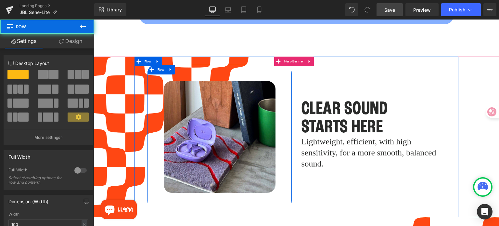
click at [157, 97] on div "Image Row" at bounding box center [220, 137] width 144 height 144
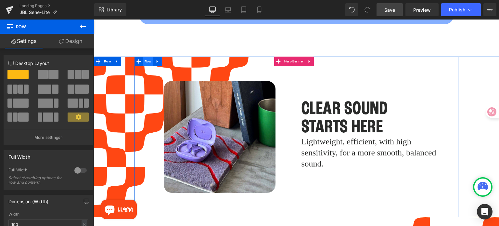
click at [146, 57] on span "Row" at bounding box center [148, 62] width 10 height 10
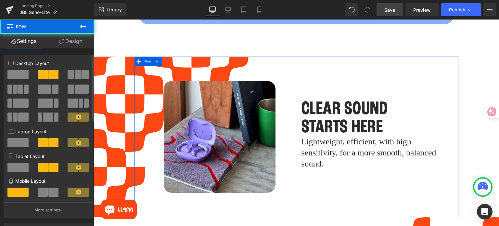
scroll to position [130, 0]
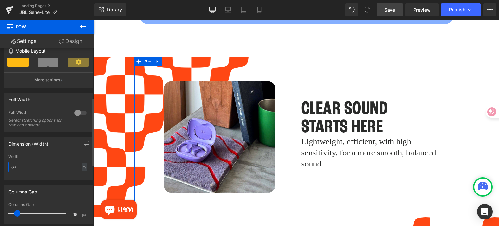
drag, startPoint x: 23, startPoint y: 169, endPoint x: 6, endPoint y: 167, distance: 17.7
click at [6, 167] on div "80% Width 80 % % px" at bounding box center [48, 166] width 89 height 25
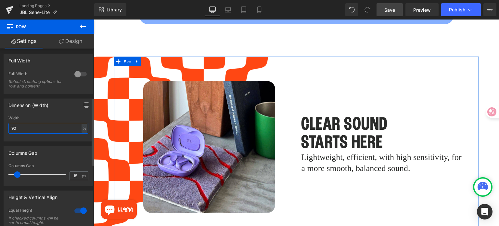
scroll to position [260, 0]
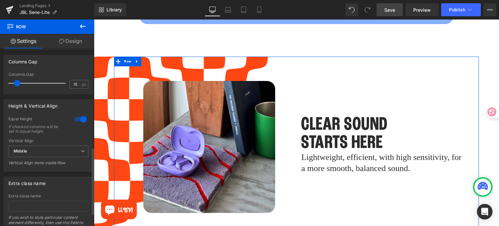
type input "90"
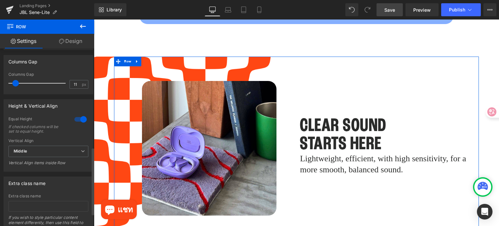
type input "10"
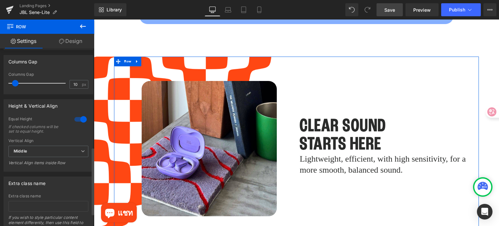
click at [14, 85] on span at bounding box center [15, 83] width 7 height 7
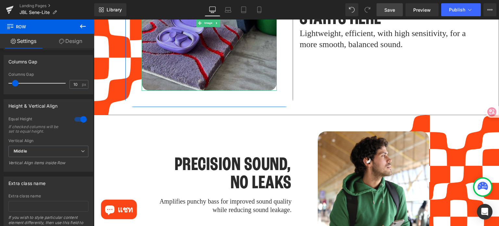
scroll to position [1010, 0]
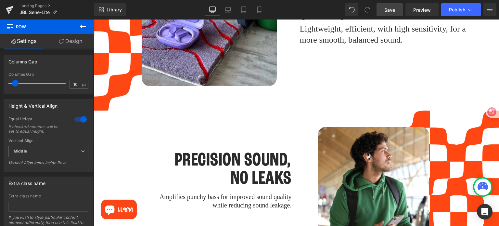
click at [160, 132] on div "PRECISION SOUND, NO LEAKS Heading Amplifies punchy bass for improved sound qual…" at bounding box center [220, 183] width 154 height 144
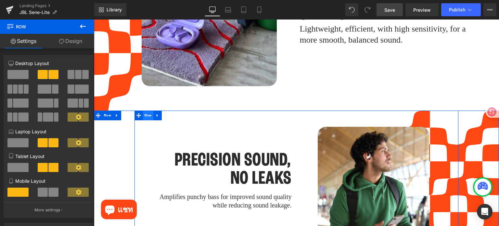
click at [143, 111] on span "Row" at bounding box center [148, 116] width 10 height 10
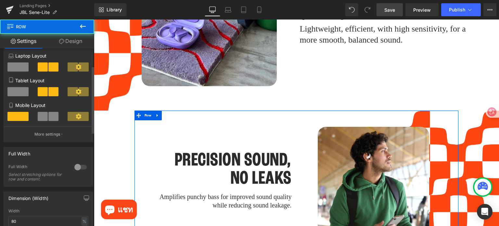
scroll to position [163, 0]
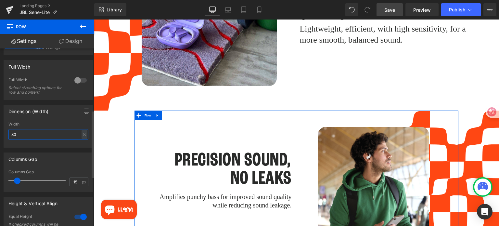
drag, startPoint x: 20, startPoint y: 131, endPoint x: 3, endPoint y: 132, distance: 16.9
click at [3, 132] on div "Dimension (Width) 80% Width 80 % % px" at bounding box center [48, 124] width 97 height 48
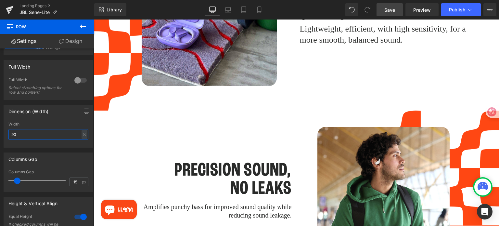
type input "90"
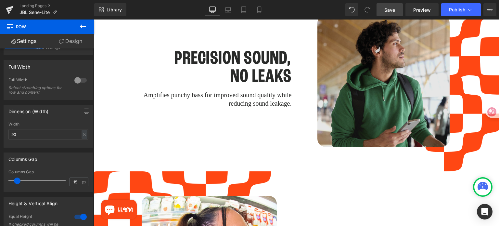
scroll to position [1140, 0]
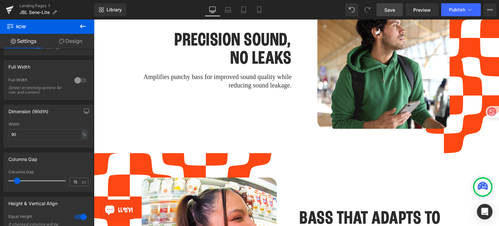
click at [229, 72] on p "Amplifies punchy bass for improved sound quality while reducing sound leakage." at bounding box center [209, 80] width 164 height 17
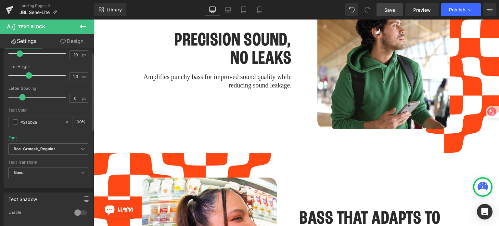
scroll to position [98, 0]
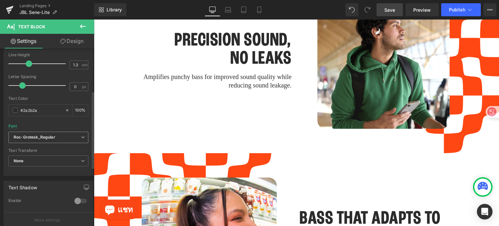
click at [43, 137] on icon "Roc-Grotesk_Regular" at bounding box center [35, 138] width 42 height 6
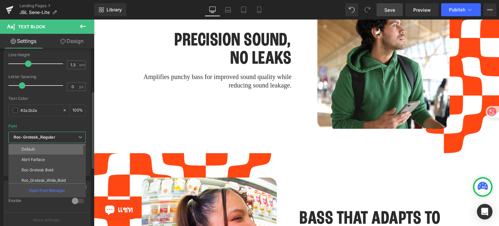
click at [42, 148] on li "Default" at bounding box center [48, 149] width 80 height 10
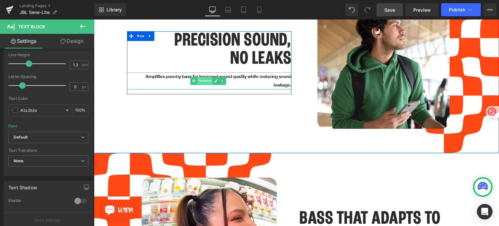
click at [205, 77] on span "Text Block" at bounding box center [204, 81] width 15 height 8
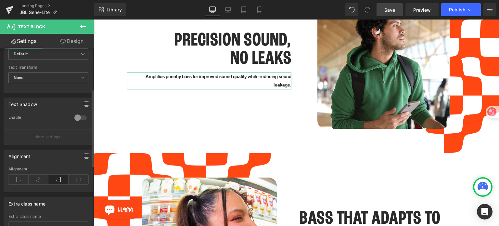
scroll to position [5, 0]
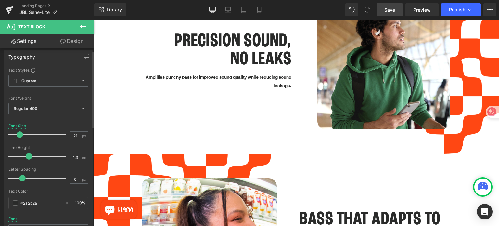
type input "22"
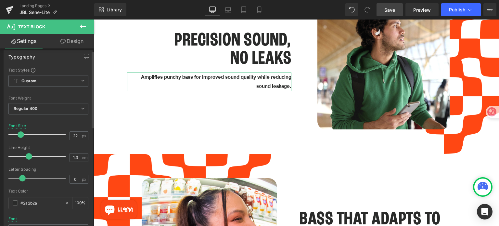
click at [20, 134] on span at bounding box center [21, 134] width 7 height 7
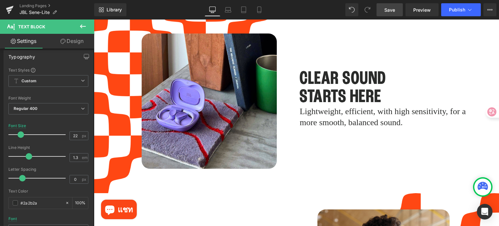
scroll to position [911, 0]
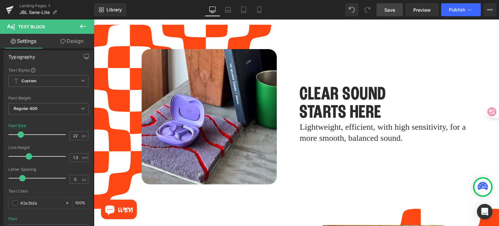
click at [336, 128] on p "Lightweight, efficient, with high sensitivity, for a more smooth, balanced soun…" at bounding box center [384, 133] width 168 height 22
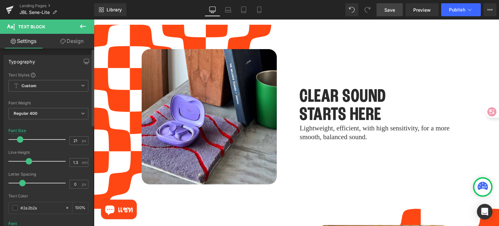
type input "22"
click at [20, 138] on span at bounding box center [21, 139] width 7 height 7
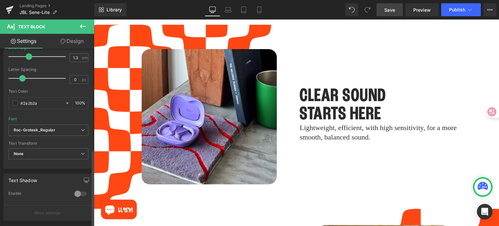
scroll to position [103, 0]
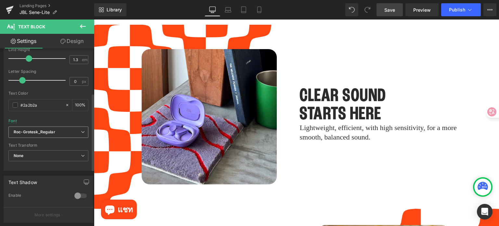
click at [53, 128] on span "Roc-Grotesk_Regular" at bounding box center [48, 131] width 80 height 11
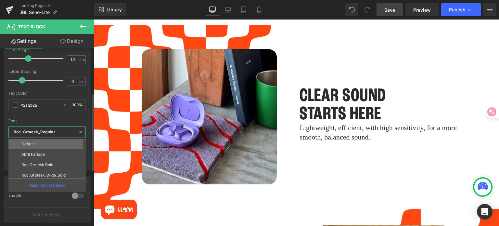
click at [48, 144] on li "Default" at bounding box center [48, 144] width 80 height 10
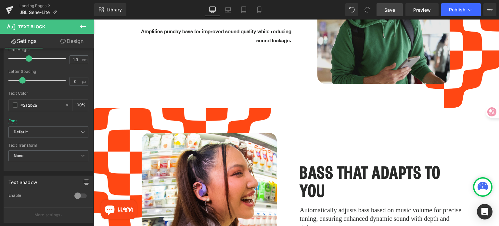
scroll to position [1237, 0]
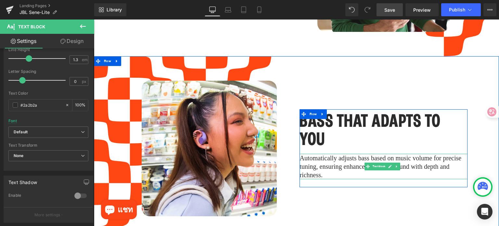
click at [330, 154] on p "Automatically adjusts bass based on music volume for precise tuning, ensuring e…" at bounding box center [384, 166] width 168 height 25
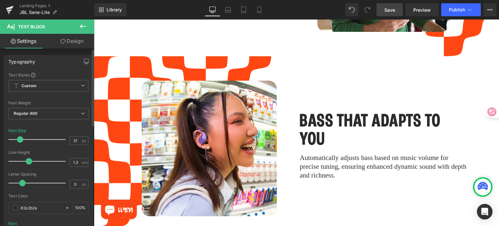
type input "22"
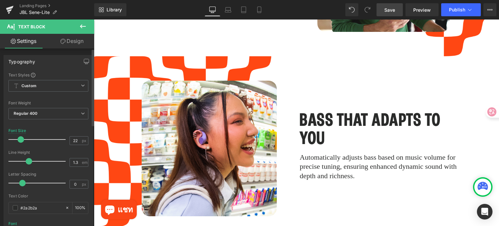
click at [21, 137] on span at bounding box center [21, 139] width 7 height 7
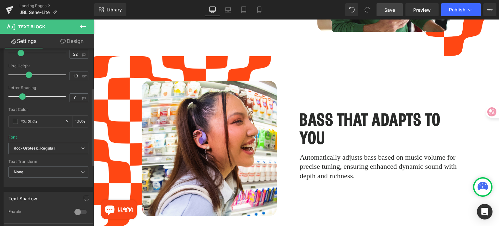
scroll to position [98, 0]
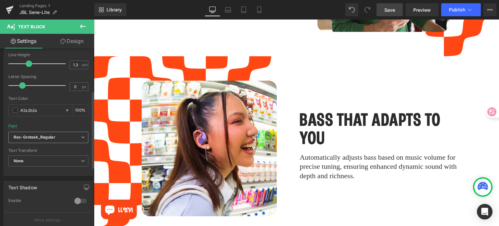
click at [48, 139] on icon "Roc-Grotesk_Regular" at bounding box center [35, 138] width 42 height 6
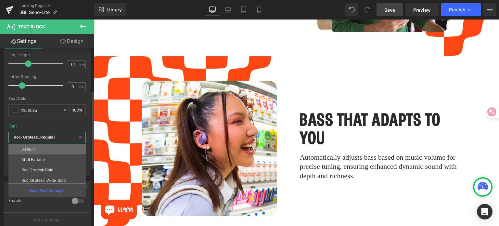
click at [48, 149] on li "Default" at bounding box center [48, 149] width 80 height 10
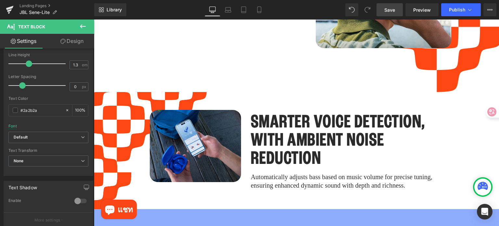
scroll to position [1594, 0]
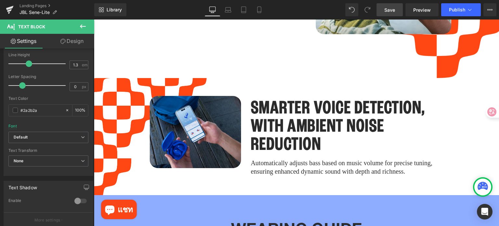
click at [384, 13] on link "Save" at bounding box center [390, 9] width 26 height 13
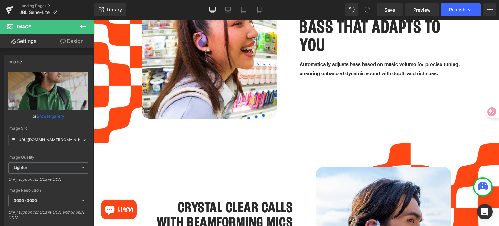
scroll to position [1497, 0]
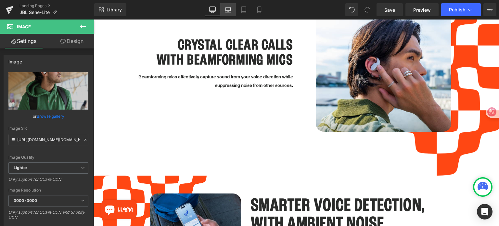
click at [229, 11] on icon at bounding box center [228, 10] width 7 height 7
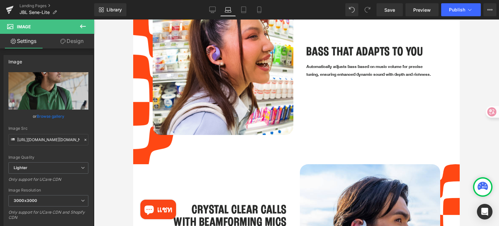
scroll to position [1300, 0]
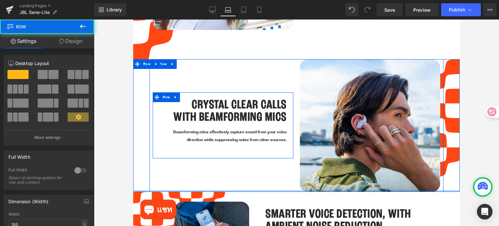
drag, startPoint x: 287, startPoint y: 179, endPoint x: 289, endPoint y: 131, distance: 48.1
click at [289, 131] on div "CRYSTAL CLEAR CALLS WITH BEAMFORMING MICS Heading Beamforming mics effectively …" at bounding box center [296, 125] width 327 height 133
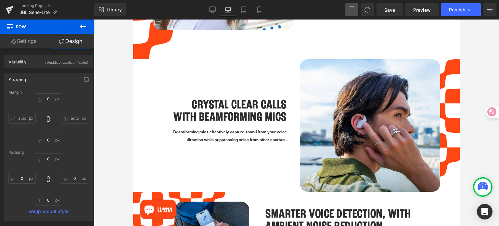
type input "0"
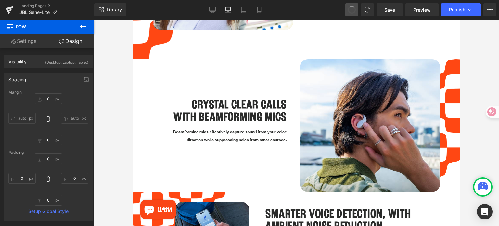
type input "0"
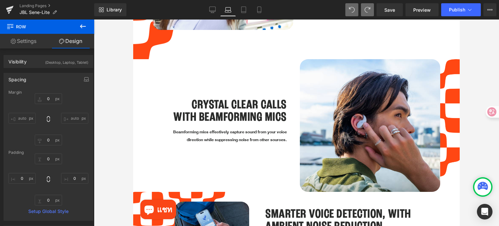
type input "0"
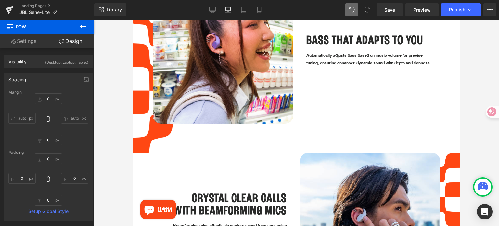
scroll to position [1203, 0]
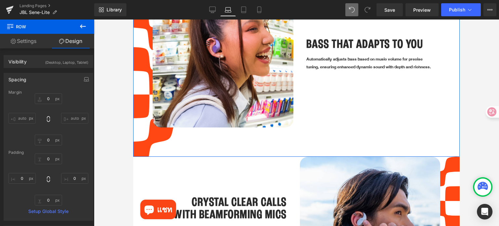
click at [265, 131] on div "Image Row 50px 50px 50px BASS THAT ADAPTS TO YOU Heading Automatically adjusts …" at bounding box center [296, 56] width 327 height 199
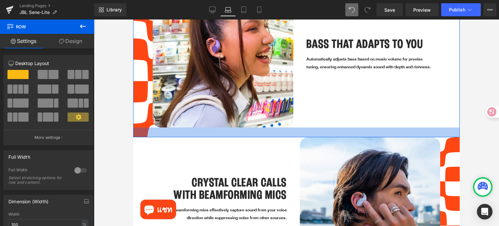
drag, startPoint x: 265, startPoint y: 139, endPoint x: 270, endPoint y: 119, distance: 20.1
click at [270, 127] on div at bounding box center [296, 132] width 327 height 10
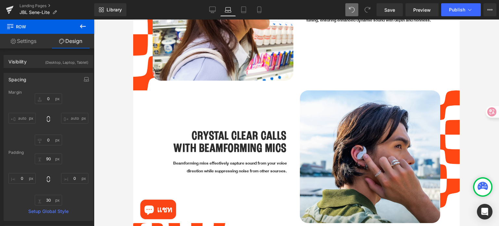
scroll to position [1333, 0]
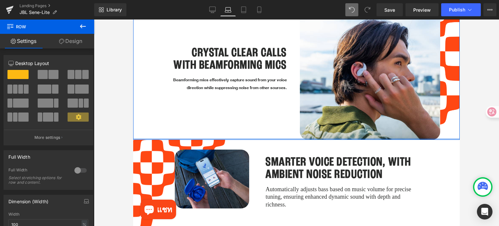
drag, startPoint x: 140, startPoint y: 121, endPoint x: 146, endPoint y: 99, distance: 22.4
click at [146, 99] on div "CRYSTAL CLEAR CALLS WITH BEAMFORMING MICS Heading Beamforming mics effectively …" at bounding box center [296, 73] width 327 height 133
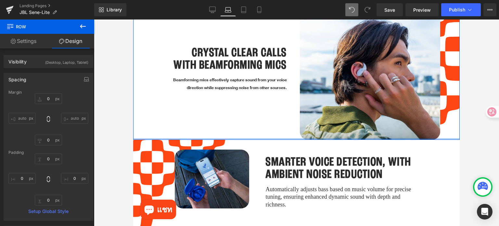
type input "0px"
drag, startPoint x: 143, startPoint y: 122, endPoint x: 143, endPoint y: 107, distance: 15.0
click at [143, 107] on div "CRYSTAL CLEAR CALLS WITH BEAMFORMING MICS Heading Beamforming mics effectively …" at bounding box center [296, 73] width 327 height 133
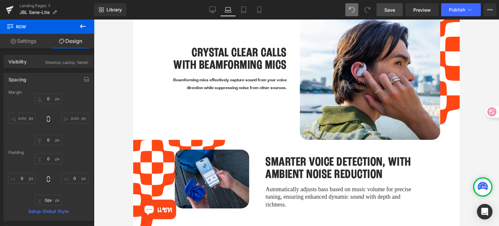
click at [384, 9] on link "Save" at bounding box center [390, 9] width 26 height 13
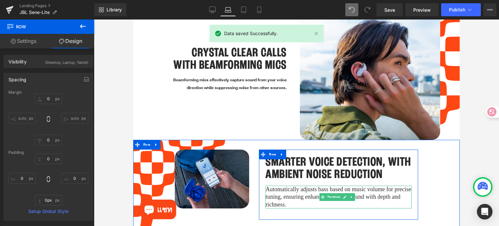
click at [284, 189] on p "Automatically adjusts bass based on music volume for precise tuning, ensuring e…" at bounding box center [339, 197] width 146 height 23
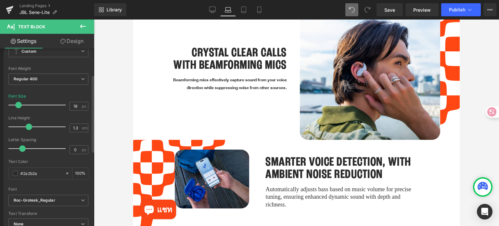
scroll to position [33, 0]
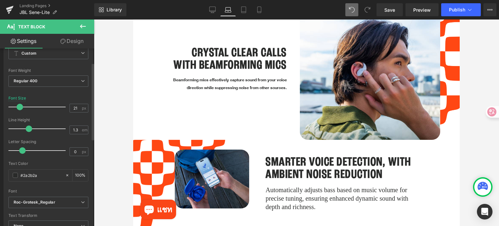
type input "22"
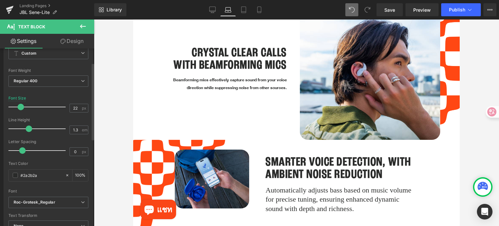
click at [22, 106] on span at bounding box center [21, 107] width 7 height 7
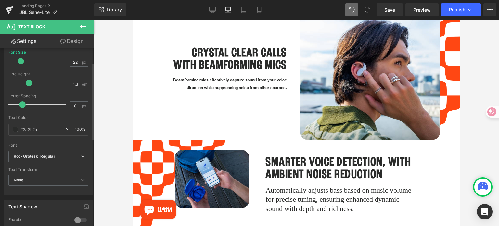
scroll to position [163, 0]
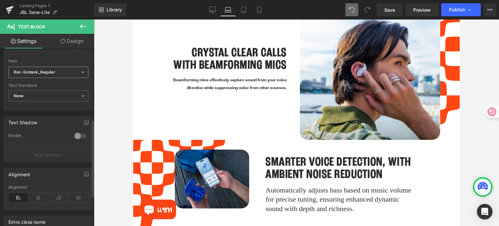
click at [58, 73] on b "Roc-Grotesk_Regular" at bounding box center [47, 73] width 67 height 6
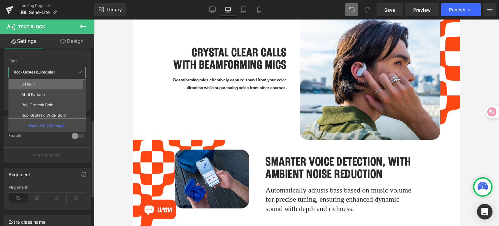
click at [54, 84] on li "Default" at bounding box center [48, 84] width 80 height 10
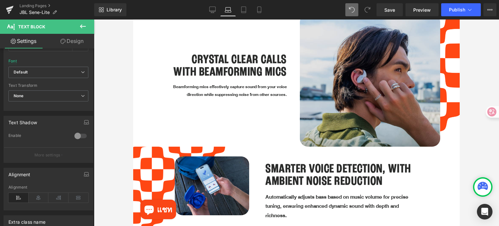
scroll to position [1333, 0]
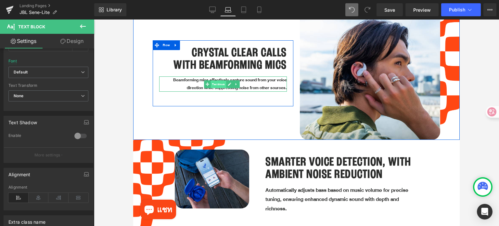
click at [217, 81] on span "Text Block" at bounding box center [218, 85] width 15 height 8
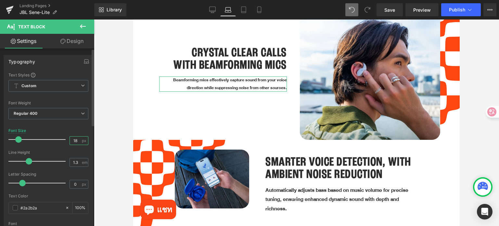
drag, startPoint x: 77, startPoint y: 141, endPoint x: 71, endPoint y: 140, distance: 6.9
click at [71, 140] on input "18" at bounding box center [75, 141] width 11 height 8
type input "22"
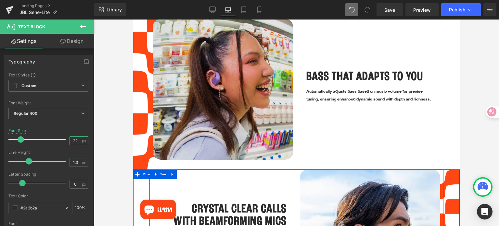
scroll to position [1164, 0]
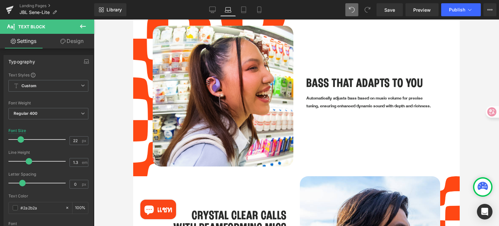
click at [333, 95] on p "Automatically adjusts bass based on music volume for precise tuning, ensuring e…" at bounding box center [370, 102] width 127 height 15
click at [76, 139] on input "18" at bounding box center [75, 141] width 11 height 8
drag, startPoint x: 76, startPoint y: 139, endPoint x: 69, endPoint y: 139, distance: 6.8
click at [70, 139] on input "18" at bounding box center [75, 141] width 11 height 8
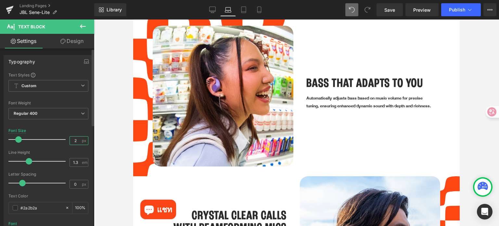
type input "22"
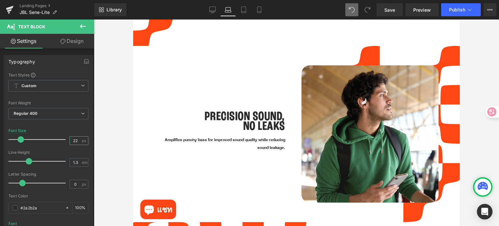
scroll to position [936, 0]
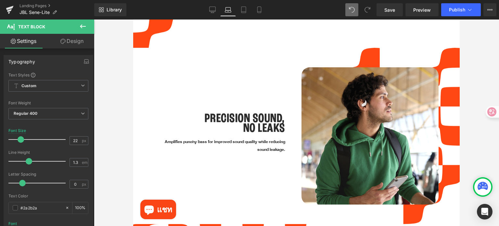
click at [205, 138] on p "Amplifies punchy bass for improved sound quality while reducing sound leakage." at bounding box center [223, 145] width 124 height 15
drag, startPoint x: 76, startPoint y: 140, endPoint x: 69, endPoint y: 140, distance: 6.8
click at [70, 140] on input "18" at bounding box center [75, 141] width 11 height 8
type input "22"
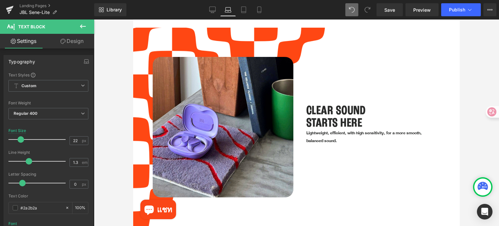
scroll to position [741, 0]
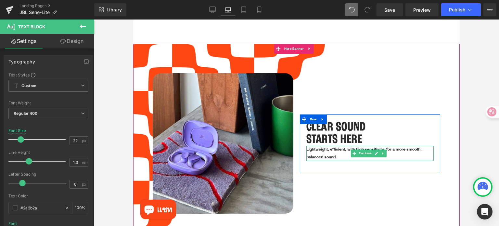
click at [327, 146] on p "Lightweight, efficient, with high sensitivity, for a more smooth, balanced soun…" at bounding box center [370, 153] width 127 height 15
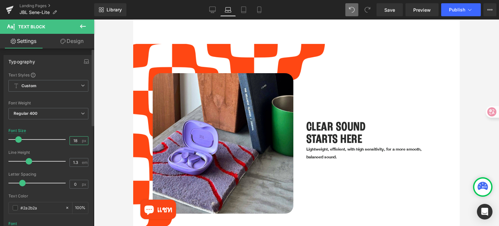
drag, startPoint x: 76, startPoint y: 140, endPoint x: 65, endPoint y: 139, distance: 11.4
click at [65, 139] on div "Font Size 18 px" at bounding box center [48, 139] width 80 height 22
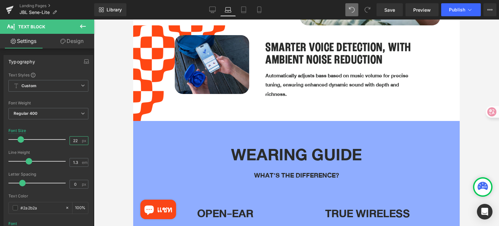
scroll to position [1456, 0]
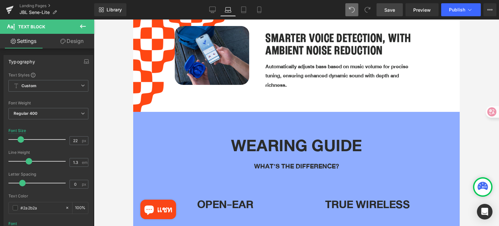
click at [391, 9] on span "Save" at bounding box center [390, 10] width 11 height 7
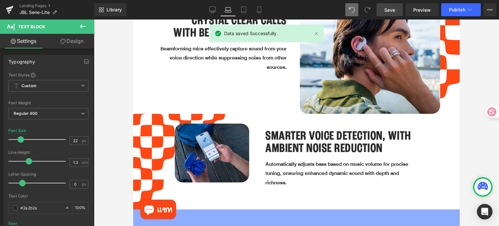
scroll to position [1261, 0]
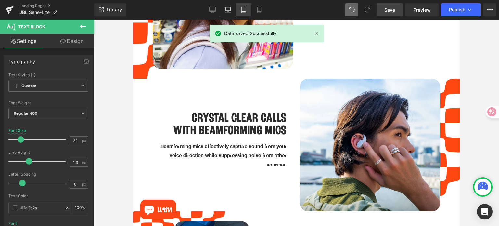
click at [242, 10] on icon at bounding box center [244, 10] width 7 height 7
type input "24"
type input "100"
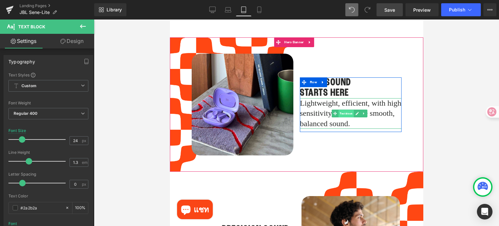
click at [344, 110] on span "Text Block" at bounding box center [345, 114] width 15 height 8
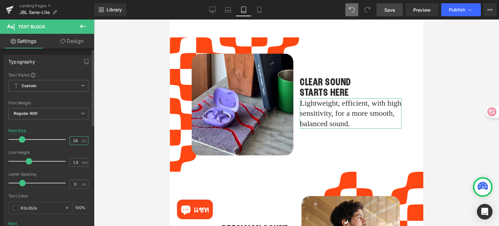
drag, startPoint x: 77, startPoint y: 140, endPoint x: 68, endPoint y: 140, distance: 9.8
click at [70, 140] on input "24" at bounding box center [75, 141] width 11 height 8
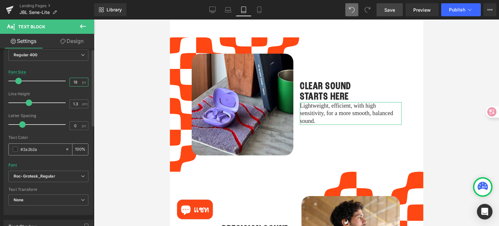
scroll to position [65, 0]
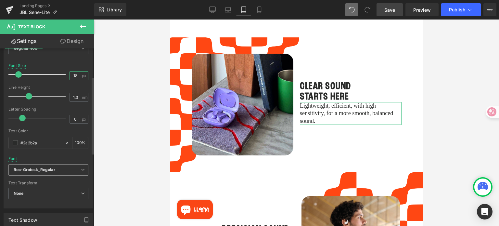
type input "18"
click at [48, 170] on icon "Roc-Grotesk_Regular" at bounding box center [35, 170] width 42 height 6
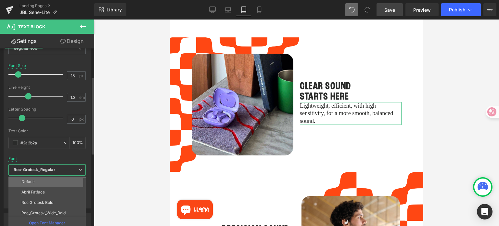
click at [48, 179] on li "Default" at bounding box center [48, 182] width 80 height 10
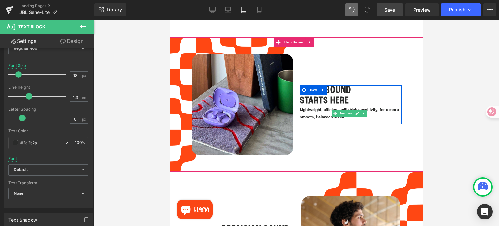
click at [320, 106] on p "Lightweight, efficient, with high sensitivity, for a more smooth, balanced soun…" at bounding box center [351, 113] width 102 height 15
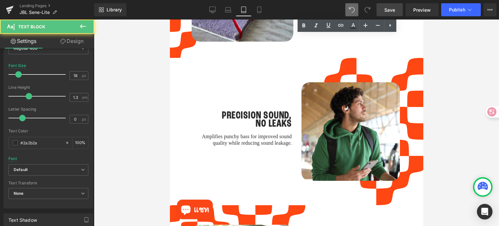
scroll to position [791, 0]
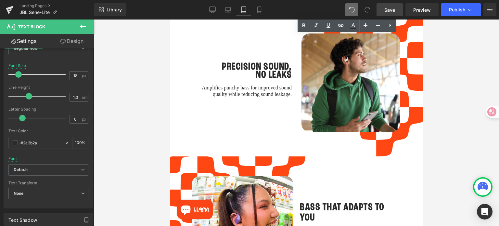
click at [243, 85] on div "Amplifies punchy bass for improved sound quality while reducing sound leakage. …" at bounding box center [242, 92] width 98 height 14
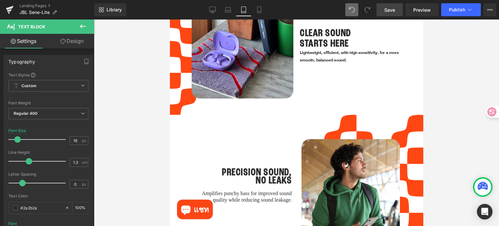
scroll to position [661, 0]
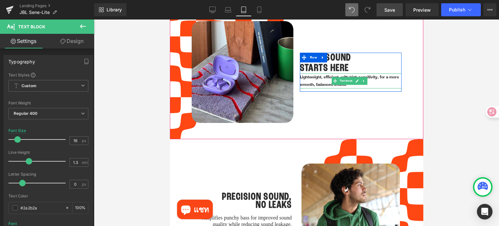
click at [315, 73] on p "Lightweight, efficient, with high sensitivity, for a more smooth, balanced soun…" at bounding box center [351, 80] width 102 height 15
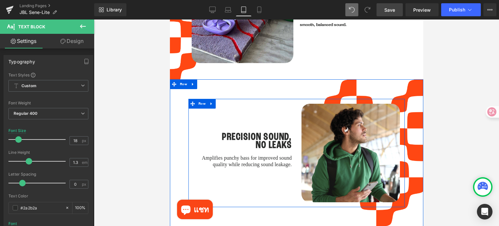
scroll to position [726, 0]
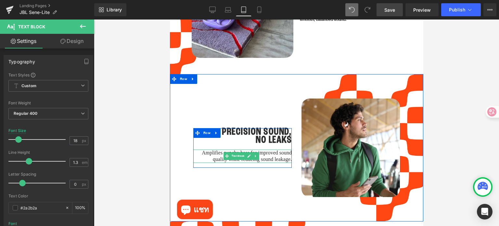
click at [255, 155] on icon at bounding box center [255, 156] width 1 height 2
click at [210, 150] on p "Amplifies punchy bass for improved sound quality while reducing sound leakage." at bounding box center [242, 157] width 98 height 14
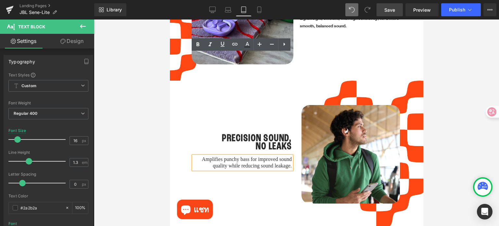
scroll to position [823, 0]
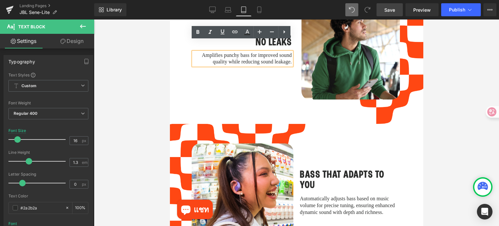
click at [320, 109] on div "PRECISION SOUND, NO LEAKS Heading Amplifies punchy bass for improved sound qual…" at bounding box center [297, 50] width 254 height 147
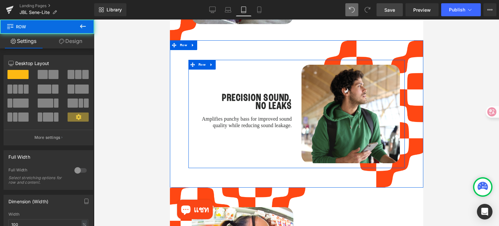
scroll to position [758, 0]
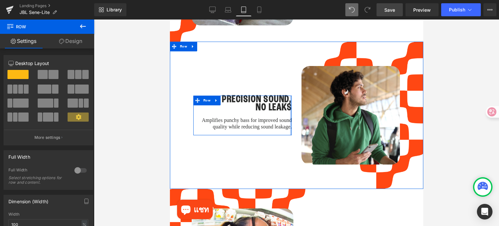
click at [287, 96] on h1 "PRECISION SOUND," at bounding box center [242, 100] width 98 height 8
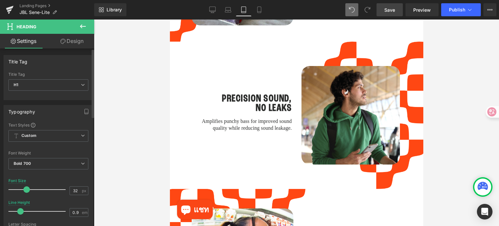
type input "1"
drag, startPoint x: 18, startPoint y: 211, endPoint x: 22, endPoint y: 211, distance: 3.6
click at [22, 211] on span at bounding box center [22, 211] width 7 height 7
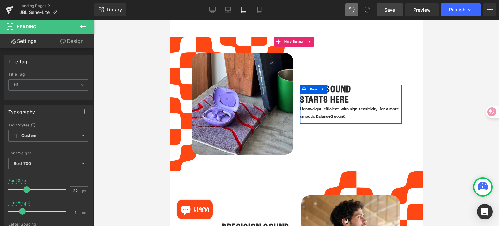
scroll to position [726, 0]
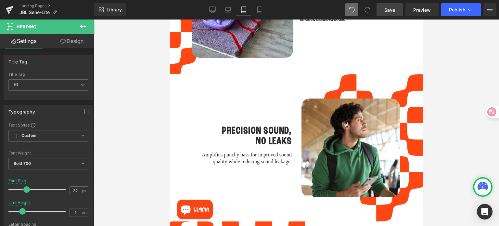
click at [230, 151] on div "Amplifies punchy bass for improved sound quality while reducing sound leakage. …" at bounding box center [242, 158] width 98 height 14
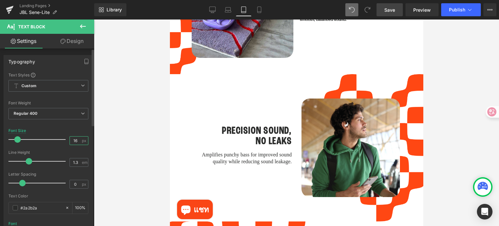
drag, startPoint x: 74, startPoint y: 141, endPoint x: 68, endPoint y: 141, distance: 6.5
click at [70, 141] on input "16" at bounding box center [75, 141] width 11 height 8
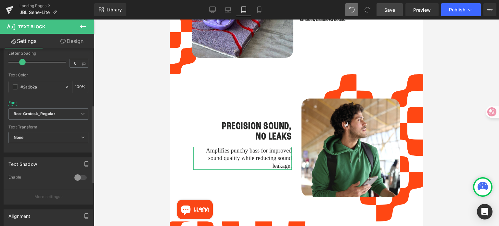
scroll to position [130, 0]
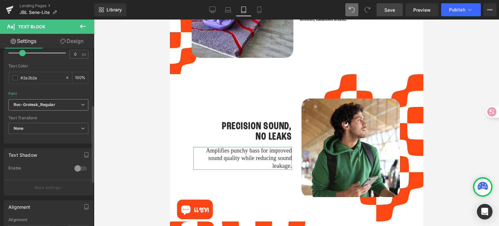
type input "18"
click at [50, 106] on icon "Roc-Grotesk_Regular" at bounding box center [35, 105] width 42 height 6
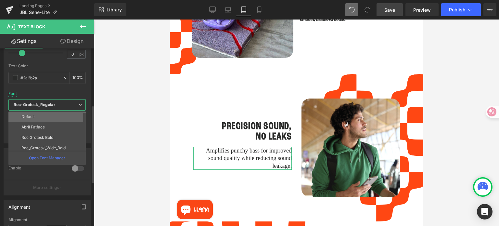
click at [48, 119] on li "Default" at bounding box center [48, 116] width 80 height 10
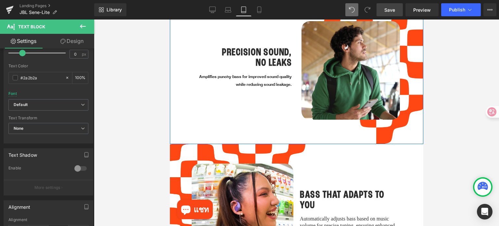
scroll to position [856, 0]
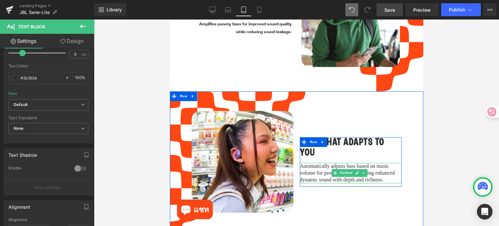
click at [320, 163] on p "Automatically adjusts bass based on music volume for precise tuning, ensuring e…" at bounding box center [351, 173] width 102 height 20
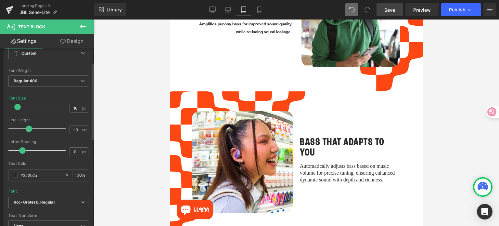
scroll to position [0, 0]
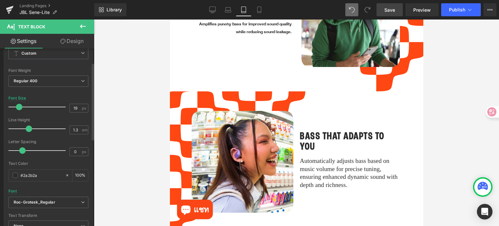
type input "18"
click at [19, 108] on span at bounding box center [18, 107] width 7 height 7
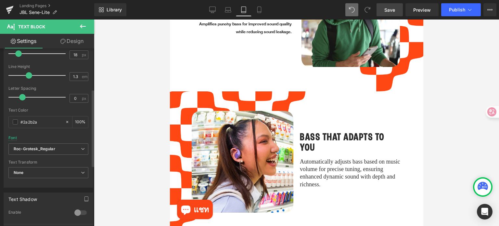
scroll to position [98, 0]
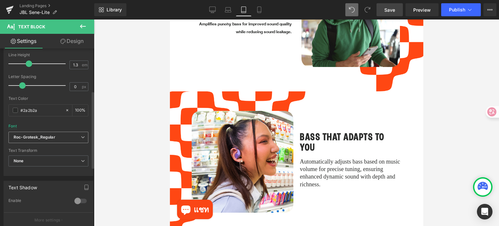
click at [53, 139] on icon "Roc-Grotesk_Regular" at bounding box center [35, 138] width 42 height 6
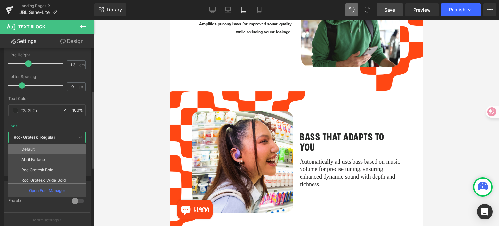
click at [49, 149] on li "Default" at bounding box center [48, 149] width 80 height 10
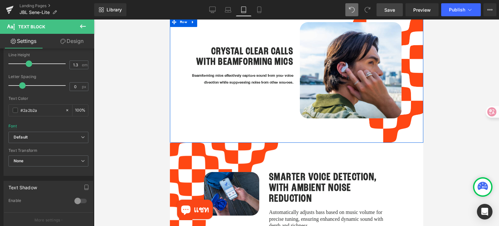
scroll to position [1083, 0]
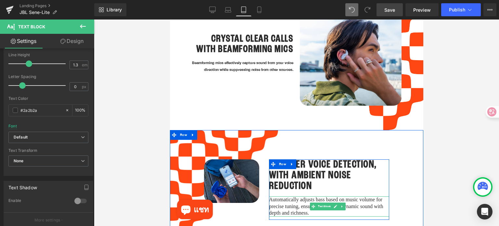
click at [290, 196] on p "Automatically adjusts bass based on music volume for precise tuning, ensuring e…" at bounding box center [329, 206] width 120 height 20
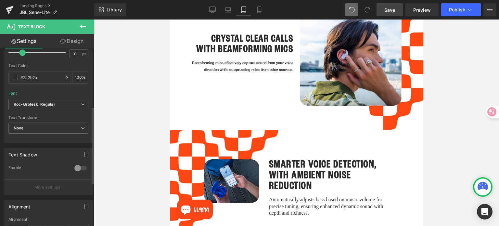
scroll to position [130, 0]
click at [59, 103] on b "Roc-Grotesk_Regular" at bounding box center [47, 105] width 67 height 6
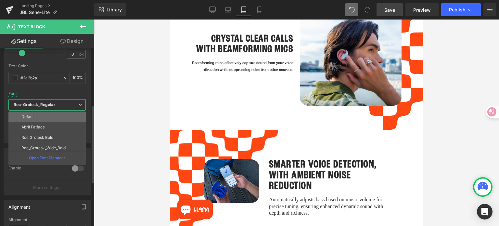
click at [55, 116] on li "Default" at bounding box center [48, 116] width 80 height 10
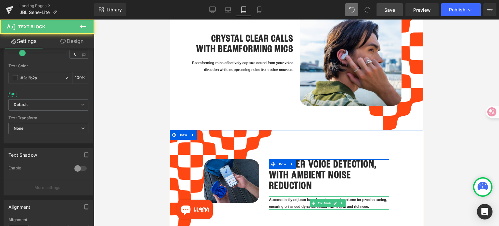
click at [288, 196] on p "Automatically adjusts bass based on music volume for precise tuning, ensuring e…" at bounding box center [329, 203] width 120 height 14
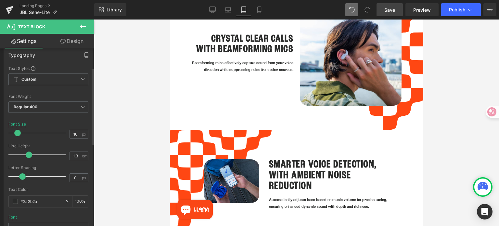
scroll to position [0, 0]
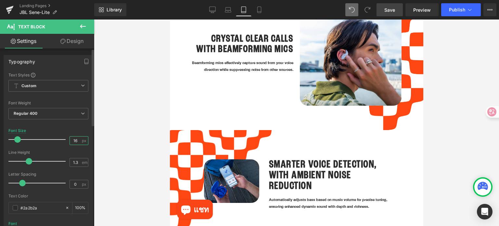
drag, startPoint x: 74, startPoint y: 140, endPoint x: 70, endPoint y: 140, distance: 4.2
click at [70, 140] on input "16" at bounding box center [75, 141] width 11 height 8
type input "18"
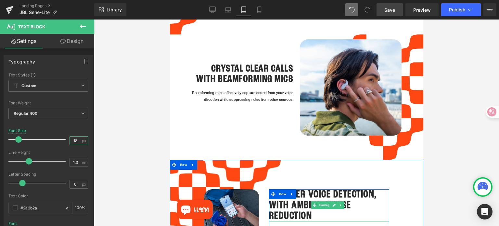
scroll to position [1051, 0]
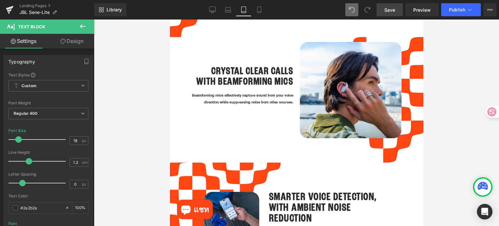
click at [170, 20] on div at bounding box center [170, 20] width 0 height 0
click at [70, 139] on input "16" at bounding box center [75, 141] width 11 height 8
type input "18"
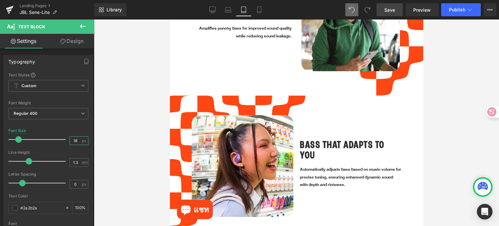
scroll to position [823, 0]
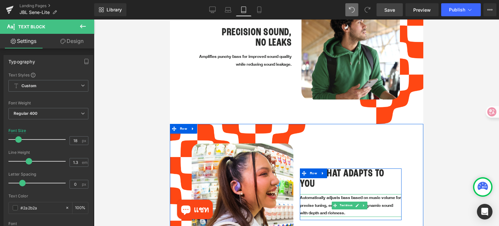
click at [305, 194] on p "Automatically adjusts bass based on music volume for precise tuning, ensuring e…" at bounding box center [351, 205] width 102 height 23
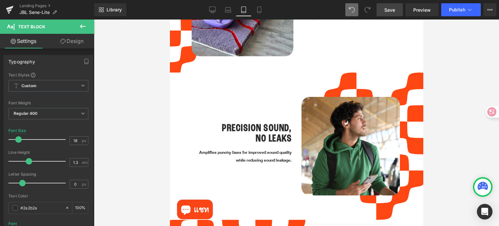
scroll to position [726, 0]
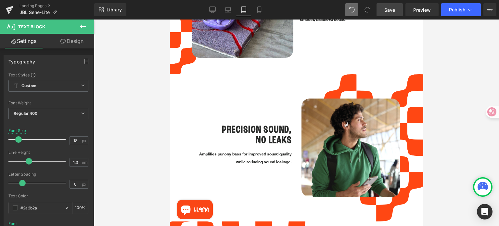
click at [257, 151] on div "Amplifies punchy bass for improved sound quality while reducing sound leakage. …" at bounding box center [242, 158] width 98 height 15
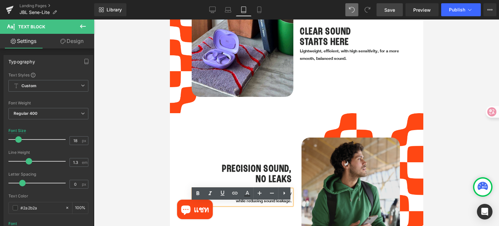
scroll to position [563, 0]
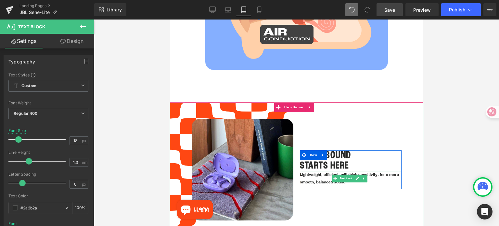
click at [312, 171] on p "Lightweight, efficient, with high sensitivity, for a more smooth, balanced soun…" at bounding box center [351, 178] width 102 height 15
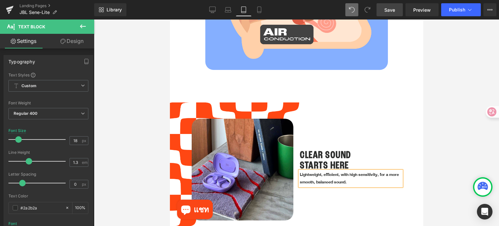
click at [390, 8] on span "Save" at bounding box center [390, 10] width 11 height 7
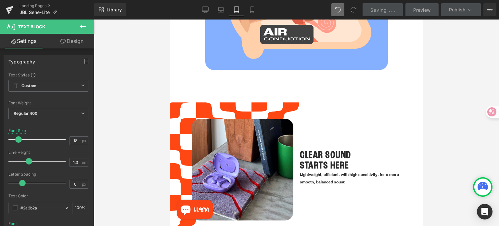
scroll to position [433, 0]
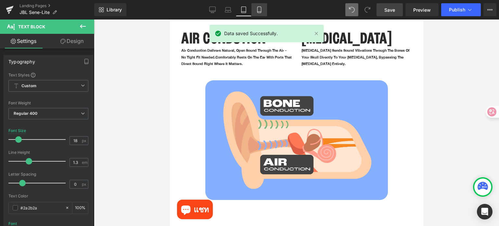
click at [259, 9] on icon at bounding box center [259, 10] width 7 height 7
type input "20"
type input "100"
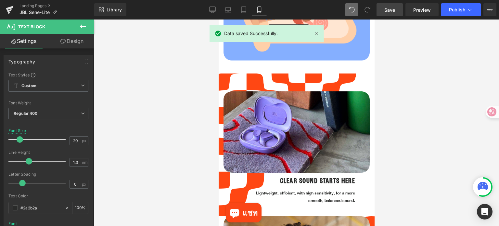
scroll to position [0, 0]
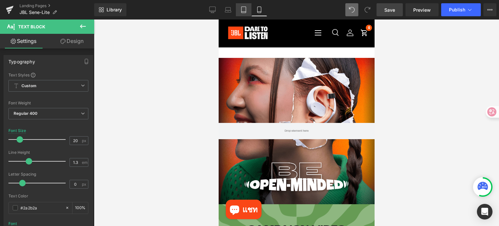
click at [245, 10] on icon at bounding box center [244, 10] width 7 height 7
type input "18"
type input "100"
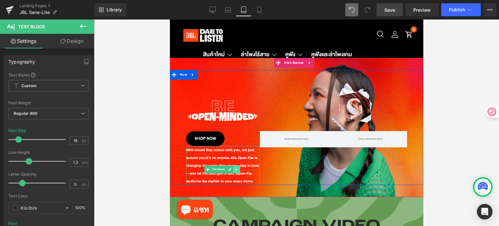
click at [235, 167] on icon at bounding box center [237, 169] width 4 height 4
click at [234, 167] on icon at bounding box center [233, 169] width 4 height 4
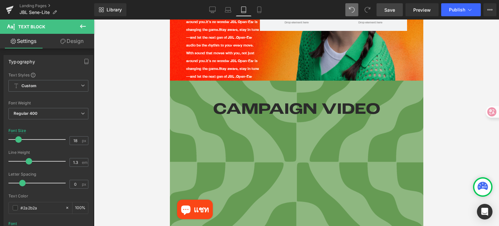
scroll to position [118, 0]
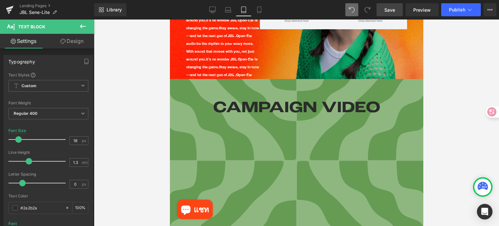
click at [212, 56] on span "it’s no wonder JBL Open-Ear is changing the game." at bounding box center [222, 63] width 72 height 14
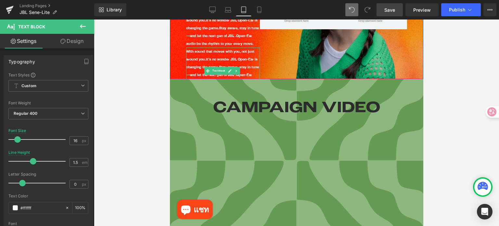
click at [202, 58] on p "With sound that moves with you, not just around you. it’s no wonder JBL Open-Ea…" at bounding box center [223, 66] width 74 height 39
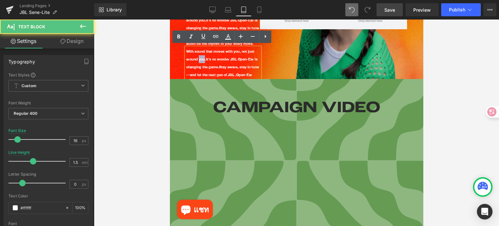
click at [202, 58] on p "With sound that moves with you, not just around you. it’s no wonder JBL Open-Ea…" at bounding box center [223, 66] width 74 height 39
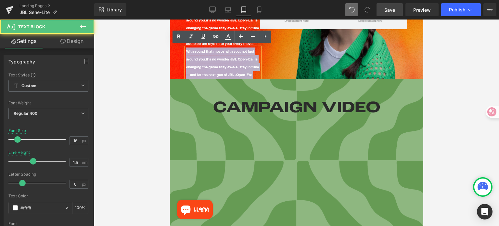
click at [202, 58] on p "With sound that moves with you, not just around you. it’s no wonder JBL Open-Ea…" at bounding box center [223, 66] width 74 height 39
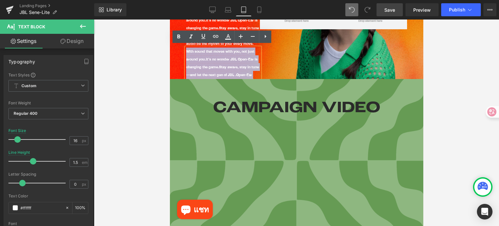
copy p "With sound that moves with you, not just around you. it’s no wonder JBL Open-Ea…"
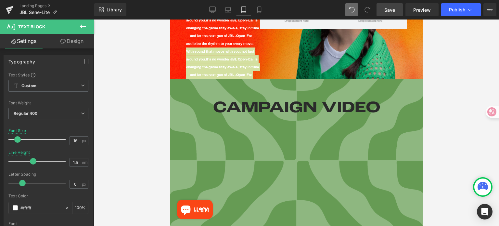
click at [436, 89] on div at bounding box center [296, 123] width 405 height 206
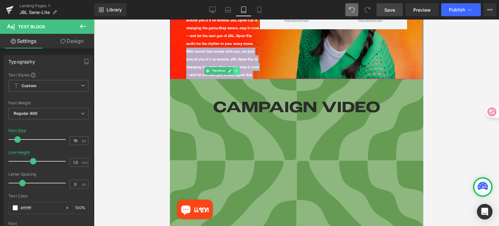
click at [237, 70] on icon at bounding box center [236, 71] width 1 height 2
click at [240, 70] on icon at bounding box center [240, 71] width 4 height 4
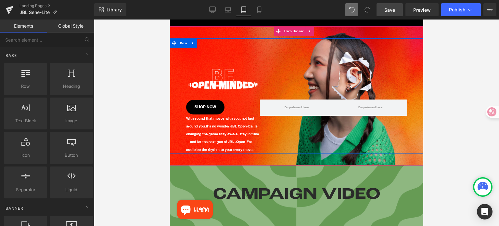
scroll to position [20, 0]
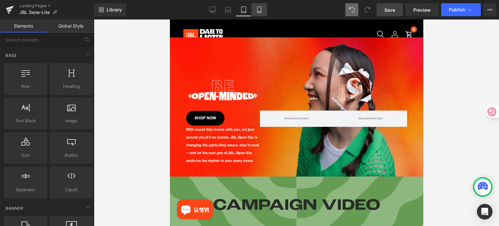
click at [261, 10] on icon at bounding box center [259, 10] width 4 height 6
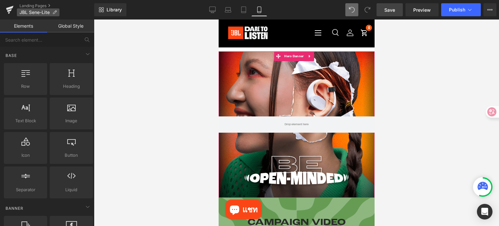
scroll to position [6, 0]
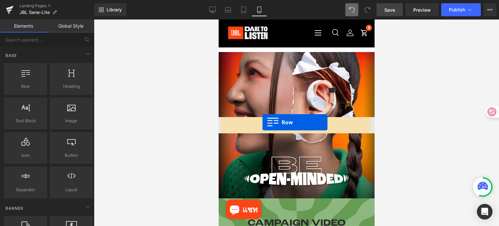
drag, startPoint x: 304, startPoint y: 120, endPoint x: 262, endPoint y: 122, distance: 41.7
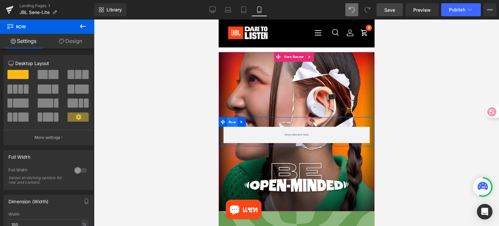
click at [233, 121] on span "Row" at bounding box center [232, 122] width 10 height 10
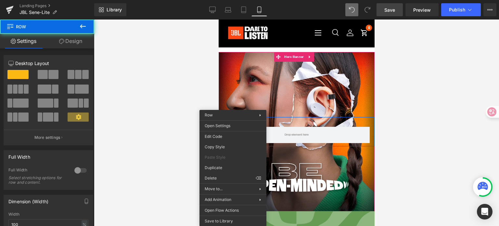
click at [241, 82] on div at bounding box center [296, 131] width 156 height 159
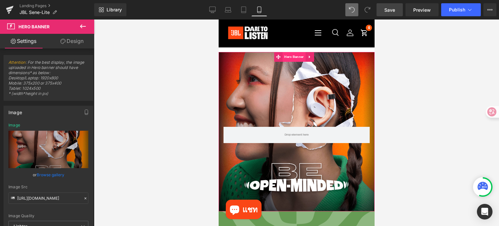
click at [297, 56] on span "Hero Banner" at bounding box center [293, 57] width 23 height 10
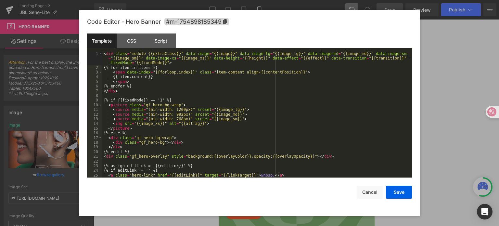
click at [295, 0] on div "Hero Banner You are previewing how the will restyle your page. You can not edit…" at bounding box center [249, 0] width 499 height 0
click at [139, 41] on div "CSS" at bounding box center [132, 40] width 30 height 15
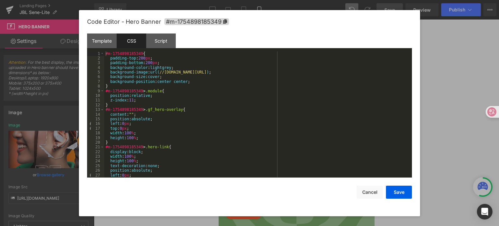
click at [187, 81] on div "#m-1754898185349 { padding-top : 200 px ; padding-bottom : 200 px ; background-…" at bounding box center [256, 119] width 305 height 136
click at [366, 194] on button "Cancel" at bounding box center [370, 192] width 26 height 13
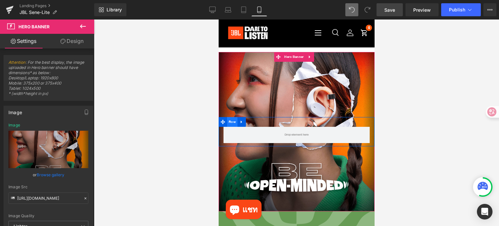
click at [230, 124] on span "Row" at bounding box center [232, 122] width 10 height 10
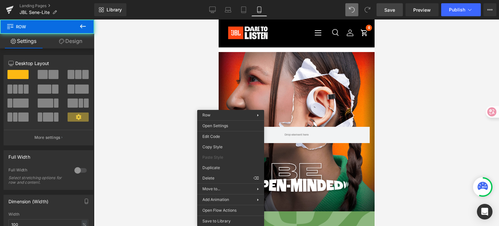
click at [229, 0] on div "Row You are previewing how the will restyle your page. You can not edit Element…" at bounding box center [249, 0] width 499 height 0
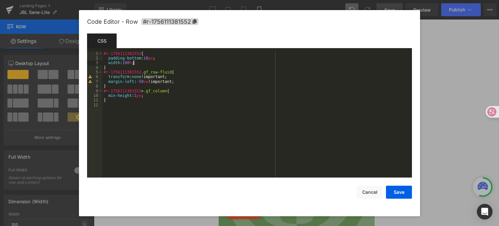
click at [144, 62] on div "#r-1756111381552 { padding-bottom : 10 px ; width : 100 % ; } #r-1756111381552 …" at bounding box center [257, 119] width 310 height 136
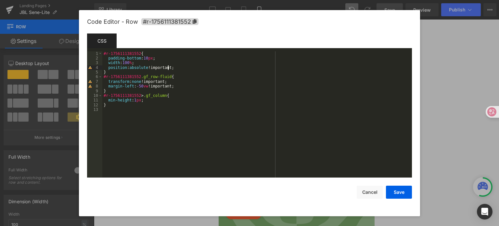
click at [177, 67] on div "#r-1756111381552 { padding-bottom : 10 px ; width : 100 % ; position : absolute…" at bounding box center [257, 119] width 310 height 136
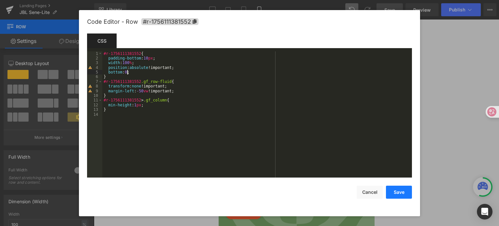
click at [403, 192] on button "Save" at bounding box center [399, 192] width 26 height 13
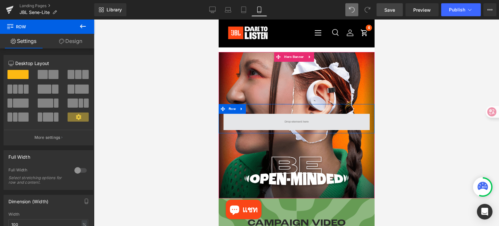
click at [269, 120] on span at bounding box center [296, 122] width 146 height 16
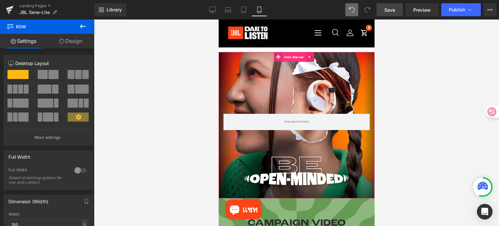
click at [292, 60] on span "Hero Banner" at bounding box center [293, 57] width 23 height 10
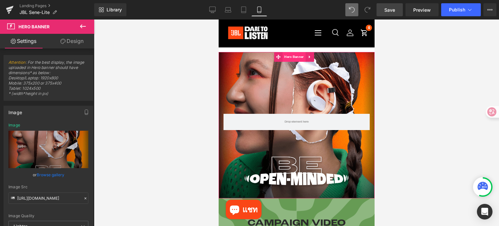
click at [293, 57] on span "Hero Banner" at bounding box center [293, 57] width 23 height 10
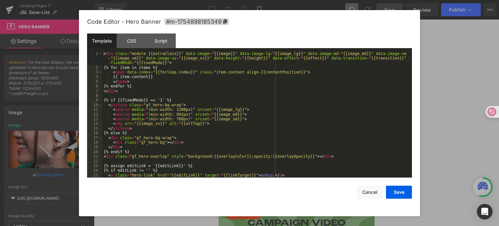
click at [285, 0] on div "Hero Banner You are previewing how the will restyle your page. You can not edit…" at bounding box center [249, 0] width 499 height 0
click at [134, 42] on div "CSS" at bounding box center [132, 40] width 30 height 15
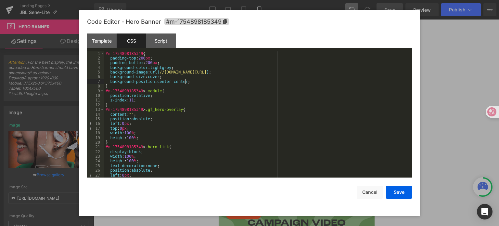
click at [191, 82] on div "#m-1754898185349 { padding-top : 200 px ; padding-bottom : 200 px ; background-…" at bounding box center [256, 119] width 305 height 136
drag, startPoint x: 157, startPoint y: 96, endPoint x: 107, endPoint y: 96, distance: 50.7
click at [107, 96] on div "#m-1754898185349 { padding-top : 200 px ; padding-bottom : 200 px ; background-…" at bounding box center [256, 119] width 305 height 136
click at [192, 80] on div "#m-1754898185349 { padding-top : 200 px ; padding-bottom : 200 px ; background-…" at bounding box center [256, 119] width 305 height 136
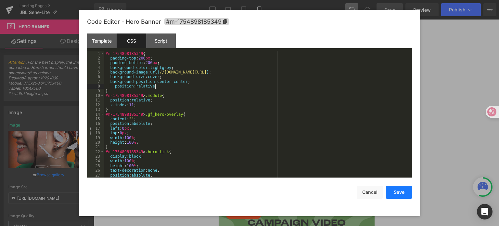
click at [394, 190] on button "Save" at bounding box center [399, 192] width 26 height 13
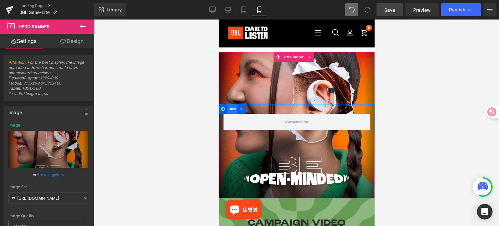
click at [231, 108] on span "Row" at bounding box center [232, 109] width 10 height 10
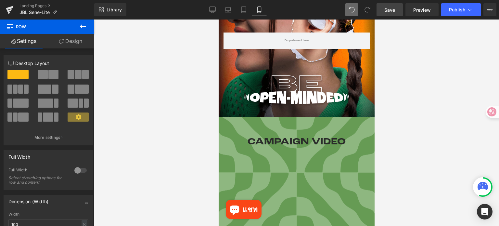
scroll to position [0, 0]
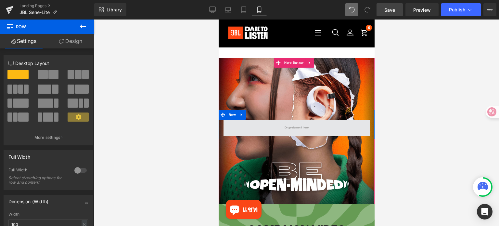
click at [277, 126] on span at bounding box center [296, 128] width 146 height 16
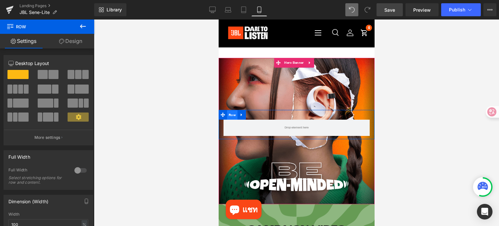
click at [230, 116] on span "Row" at bounding box center [232, 115] width 10 height 10
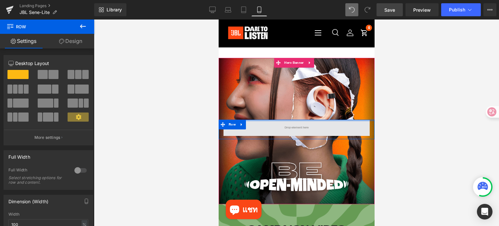
drag, startPoint x: 281, startPoint y: 111, endPoint x: 280, endPoint y: 125, distance: 13.7
click at [281, 121] on div at bounding box center [296, 121] width 156 height 2
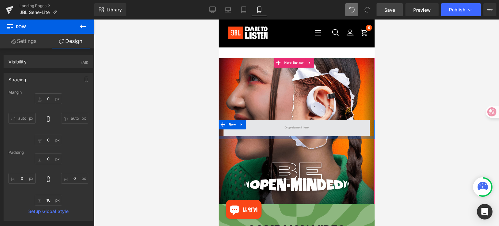
type input "0px"
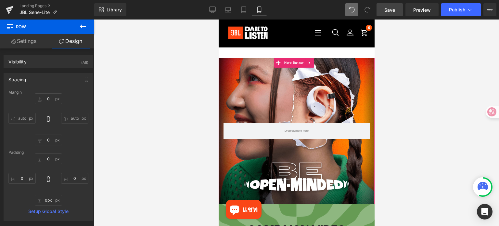
drag, startPoint x: 280, startPoint y: 138, endPoint x: 284, endPoint y: 162, distance: 24.3
click at [284, 162] on div "Row Hero Banner" at bounding box center [296, 131] width 156 height 146
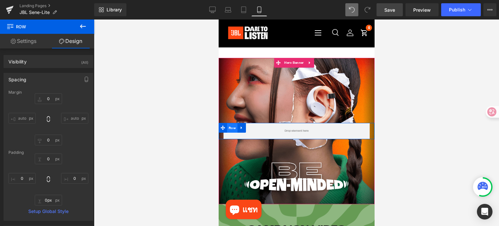
click at [227, 127] on span "Row" at bounding box center [232, 128] width 10 height 10
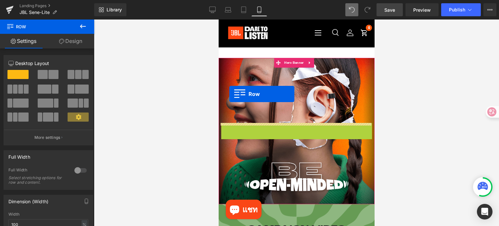
drag, startPoint x: 222, startPoint y: 129, endPoint x: 229, endPoint y: 94, distance: 36.1
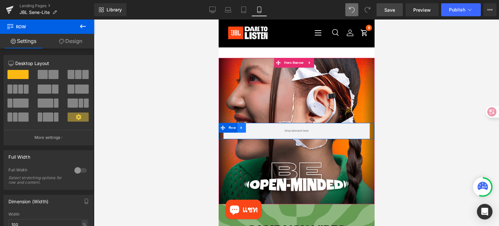
click at [242, 129] on icon at bounding box center [241, 127] width 5 height 5
click at [259, 128] on icon at bounding box center [258, 127] width 5 height 5
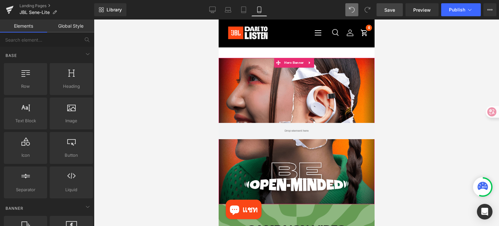
click at [252, 92] on div at bounding box center [296, 131] width 156 height 146
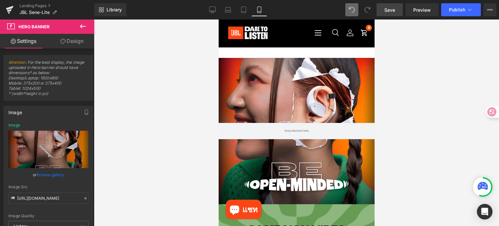
click at [85, 27] on icon at bounding box center [83, 26] width 8 height 8
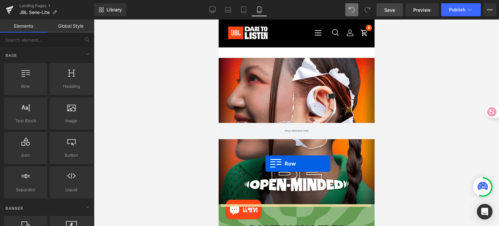
drag, startPoint x: 345, startPoint y: 159, endPoint x: 265, endPoint y: 164, distance: 79.4
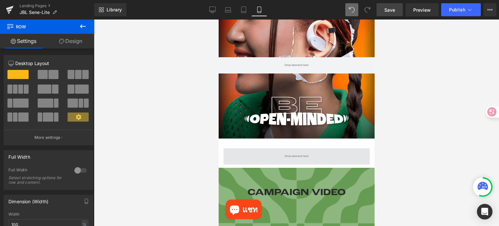
scroll to position [65, 0]
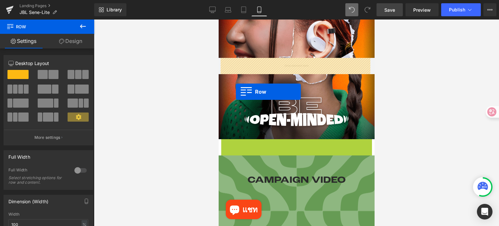
drag, startPoint x: 221, startPoint y: 143, endPoint x: 236, endPoint y: 92, distance: 53.2
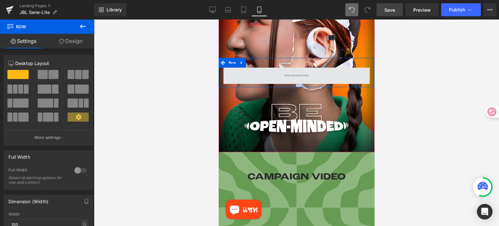
click at [250, 74] on span at bounding box center [296, 76] width 146 height 16
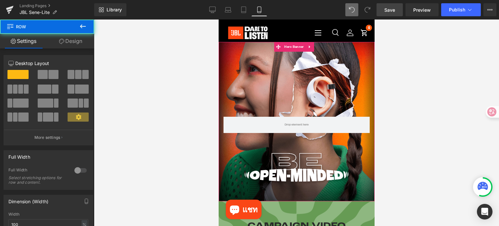
scroll to position [0, 0]
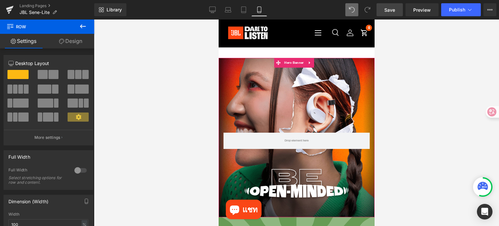
click at [259, 95] on div at bounding box center [296, 137] width 156 height 159
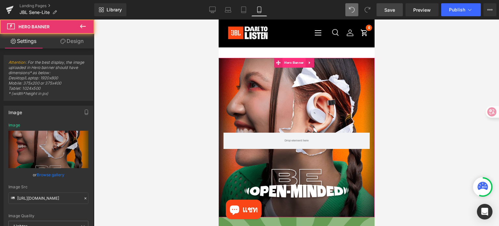
click at [296, 65] on span "Hero Banner" at bounding box center [293, 63] width 23 height 10
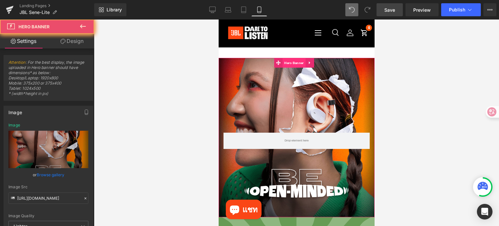
click at [296, 65] on span "Hero Banner" at bounding box center [293, 63] width 23 height 10
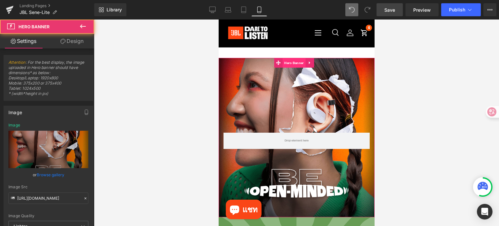
click at [296, 65] on span "Hero Banner" at bounding box center [293, 63] width 23 height 10
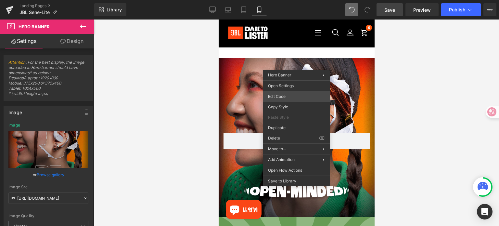
click at [294, 0] on div "Hero Banner You are previewing how the will restyle your page. You can not edit…" at bounding box center [249, 0] width 499 height 0
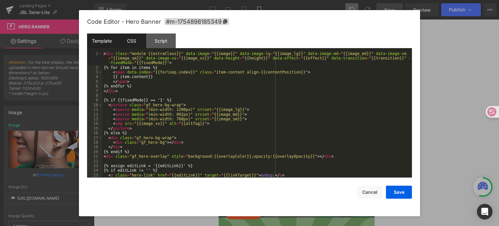
click at [130, 36] on div "CSS" at bounding box center [132, 40] width 30 height 15
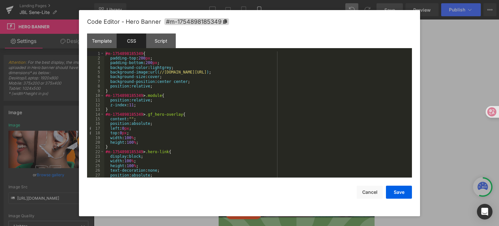
click at [154, 87] on div "#m-1754898185349 { padding-top : 200 px ; padding-bottom : 200 px ; background-…" at bounding box center [256, 119] width 305 height 136
click at [377, 191] on button "Cancel" at bounding box center [370, 192] width 26 height 13
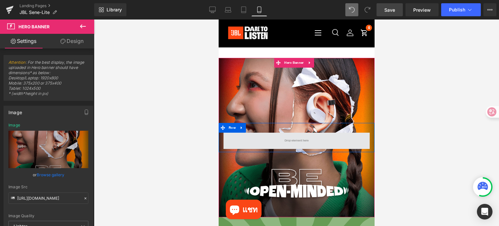
click at [271, 142] on span at bounding box center [296, 141] width 146 height 16
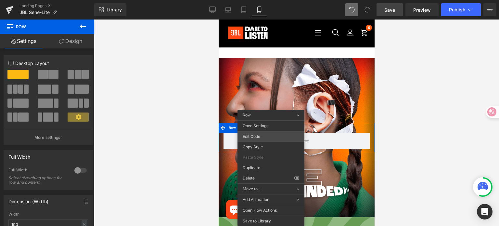
click at [269, 0] on div "Hero Banner You are previewing how the will restyle your page. You can not edit…" at bounding box center [249, 0] width 499 height 0
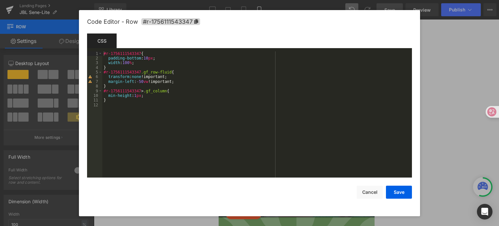
click at [139, 62] on div "#r-1756111543347 { padding-bottom : 10 px ; width : 100 % ; } #r-1756111543347 …" at bounding box center [257, 119] width 310 height 136
click at [149, 53] on div "#r-1756111543347 { padding-bottom : 10 px ; width : 100 % ; } #r-1756111543347 …" at bounding box center [257, 119] width 310 height 136
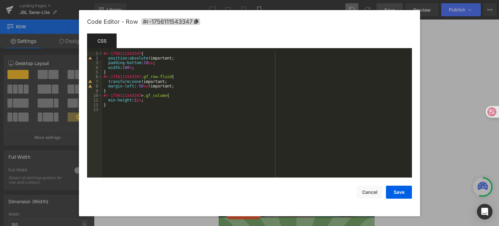
click at [179, 59] on div "#r-1756111543347 { position : absolute !important; padding-bottom : 10 px ; wid…" at bounding box center [257, 119] width 310 height 136
drag, startPoint x: 159, startPoint y: 62, endPoint x: 107, endPoint y: 61, distance: 52.0
click at [107, 61] on div "#r-1756111543347 { position : absolute !important; padding-bottom : 10 px ; wid…" at bounding box center [257, 119] width 310 height 136
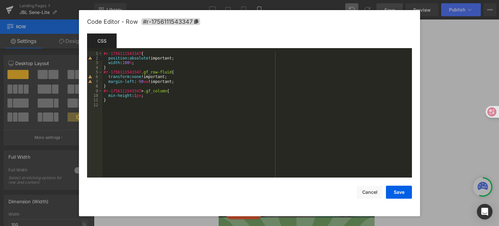
click at [175, 59] on div "#r-1756111543347 { position : absolute !important; width : 100 % ; } #r-1756111…" at bounding box center [257, 119] width 310 height 136
click at [174, 58] on div "#r-1756111543347 { position : absolute !important; width : 100 % ; } #r-1756111…" at bounding box center [257, 119] width 310 height 136
drag, startPoint x: 181, startPoint y: 59, endPoint x: 150, endPoint y: 58, distance: 30.9
click at [150, 58] on div "#r-1756111543347 { position : absolute !important; width : 100 % ; } #r-1756111…" at bounding box center [257, 119] width 310 height 136
click at [142, 64] on div "#r-1756111543347 { position : absolute !important; width : 100 % ; } #r-1756111…" at bounding box center [257, 119] width 310 height 136
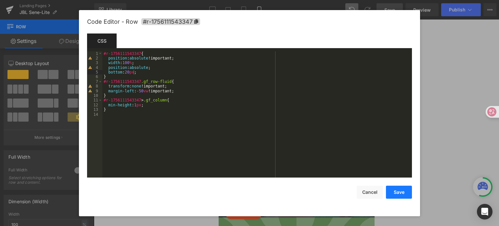
click at [400, 194] on button "Save" at bounding box center [399, 192] width 26 height 13
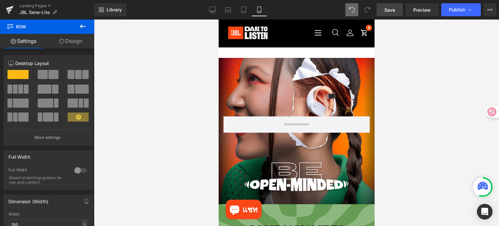
click at [84, 23] on icon at bounding box center [83, 26] width 8 height 8
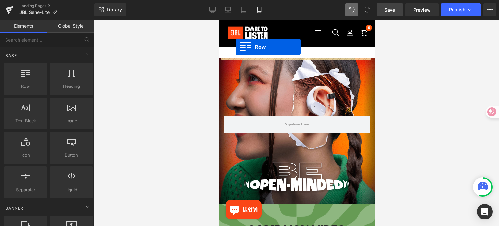
drag, startPoint x: 228, startPoint y: 104, endPoint x: 235, endPoint y: 47, distance: 58.1
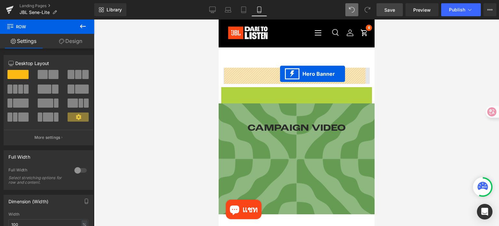
drag, startPoint x: 279, startPoint y: 94, endPoint x: 280, endPoint y: 74, distance: 20.2
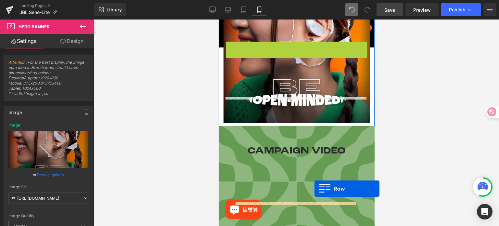
scroll to position [117, 0]
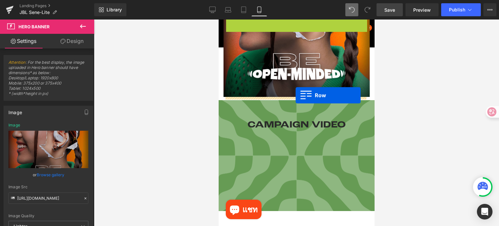
drag, startPoint x: 228, startPoint y: 122, endPoint x: 295, endPoint y: 95, distance: 72.9
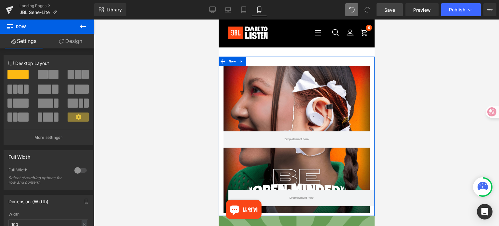
scroll to position [0, 0]
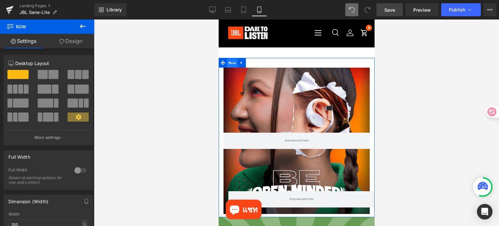
click at [229, 64] on span "Row" at bounding box center [232, 63] width 10 height 10
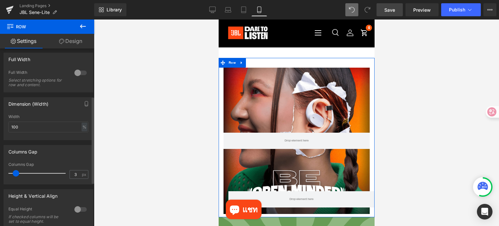
type input "0"
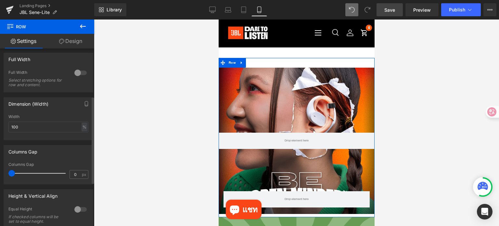
drag, startPoint x: 18, startPoint y: 174, endPoint x: 0, endPoint y: 167, distance: 19.0
click at [0, 167] on div "Columns Gap 0px Columns Gap 0 px" at bounding box center [48, 162] width 97 height 44
click at [67, 43] on link "Design" at bounding box center [70, 41] width 47 height 15
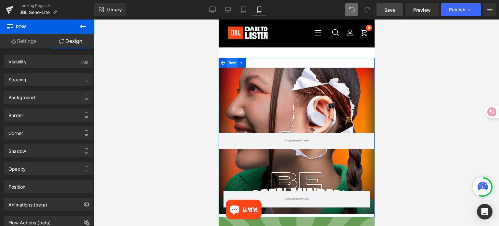
click at [233, 66] on span "Row" at bounding box center [232, 63] width 10 height 10
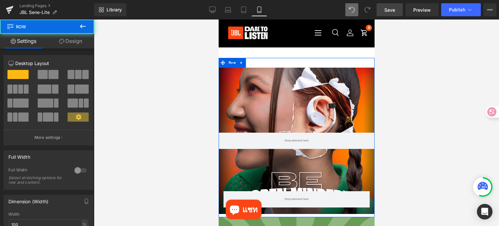
click at [69, 44] on link "Design" at bounding box center [70, 41] width 47 height 15
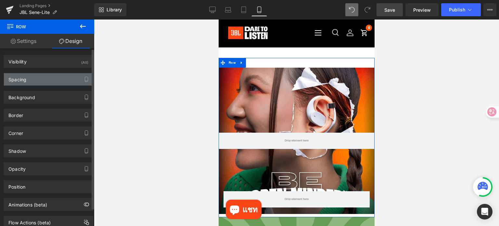
click at [50, 76] on div "Spacing" at bounding box center [48, 79] width 89 height 12
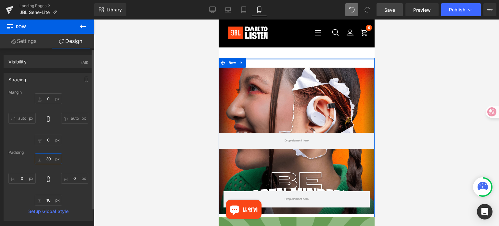
click at [49, 157] on input "30" at bounding box center [48, 158] width 27 height 11
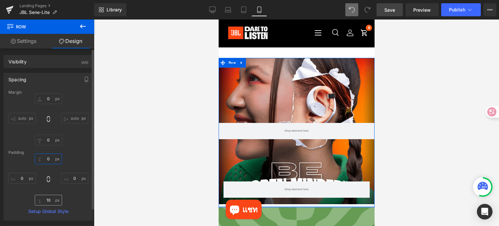
type input "0"
click at [51, 202] on input "10" at bounding box center [48, 200] width 27 height 11
type input "0"
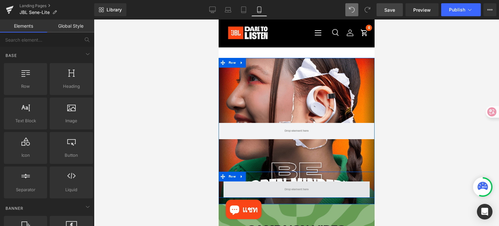
click at [283, 190] on span at bounding box center [296, 190] width 29 height 10
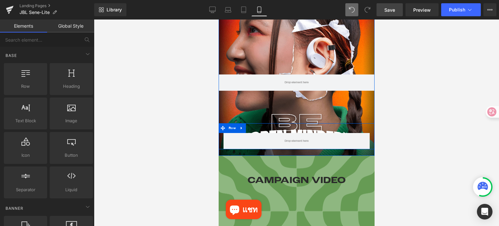
scroll to position [65, 0]
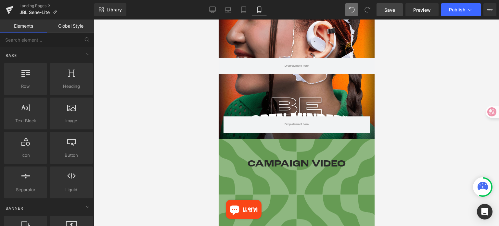
click at [382, 10] on link "Save" at bounding box center [390, 9] width 26 height 13
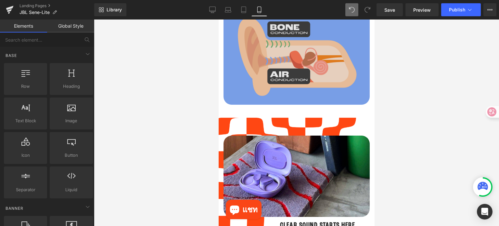
scroll to position [390, 0]
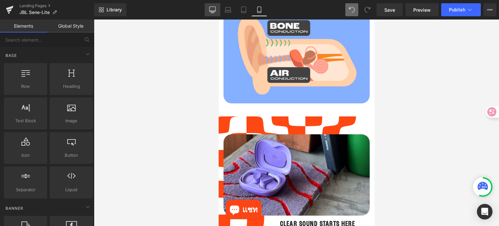
click at [216, 9] on icon at bounding box center [212, 10] width 7 height 7
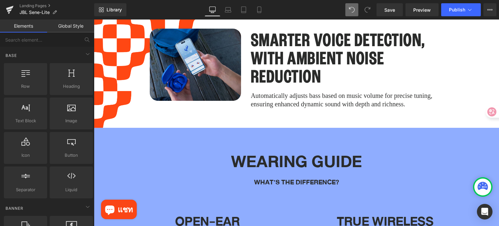
scroll to position [1670, 0]
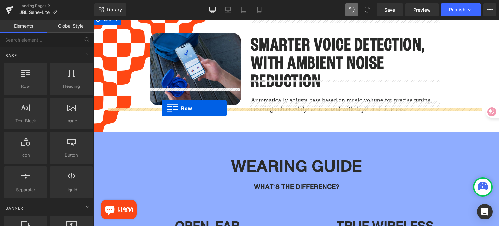
drag, startPoint x: 113, startPoint y: 100, endPoint x: 162, endPoint y: 108, distance: 49.4
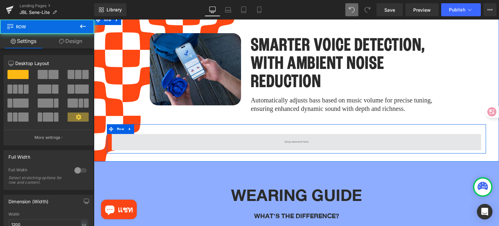
click at [244, 134] on span at bounding box center [297, 142] width 370 height 16
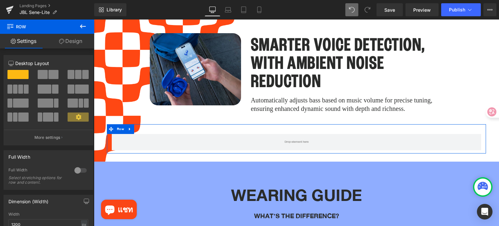
click at [72, 41] on link "Design" at bounding box center [70, 41] width 47 height 15
